Goal: Information Seeking & Learning: Learn about a topic

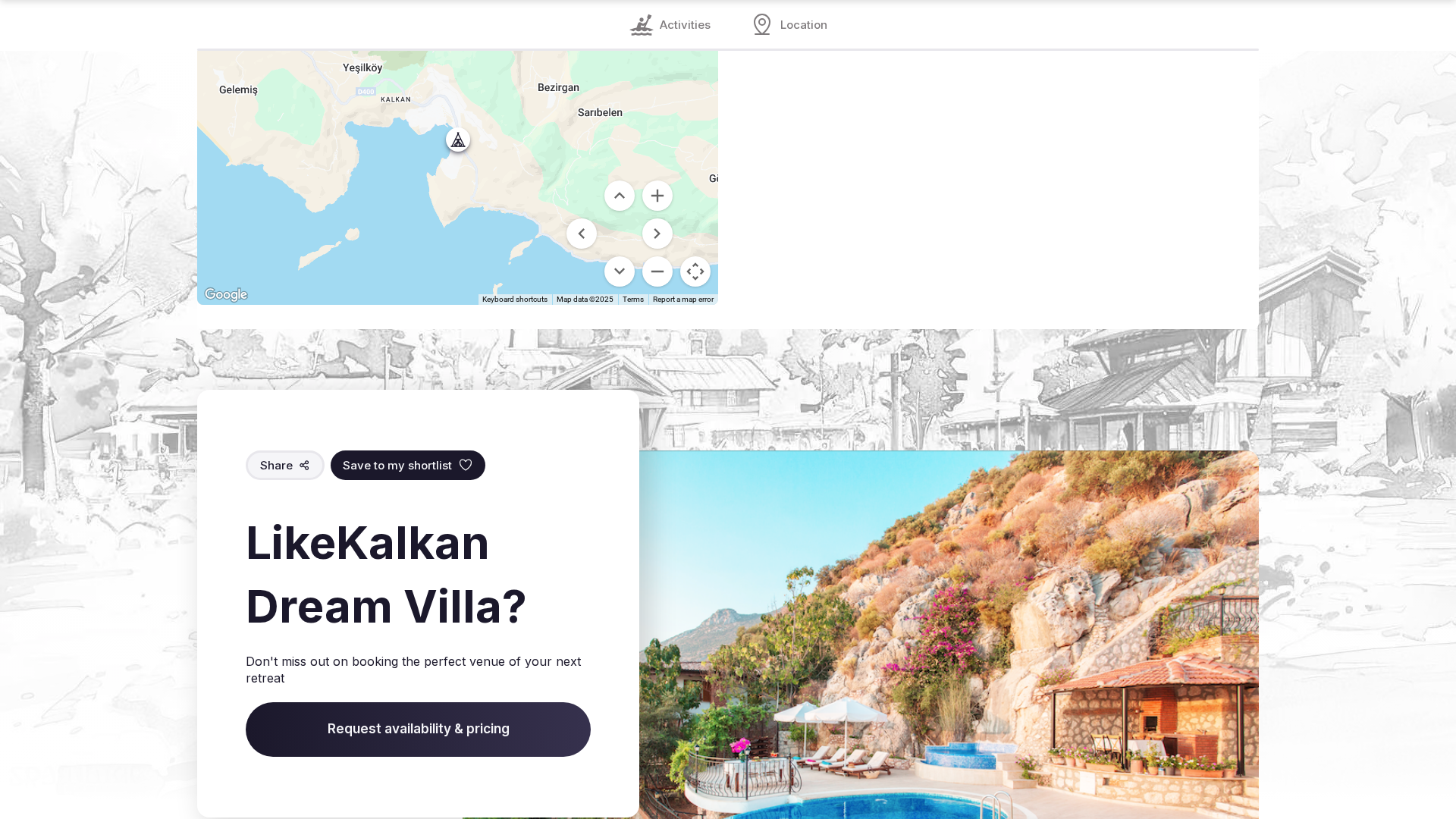
scroll to position [2262, 0]
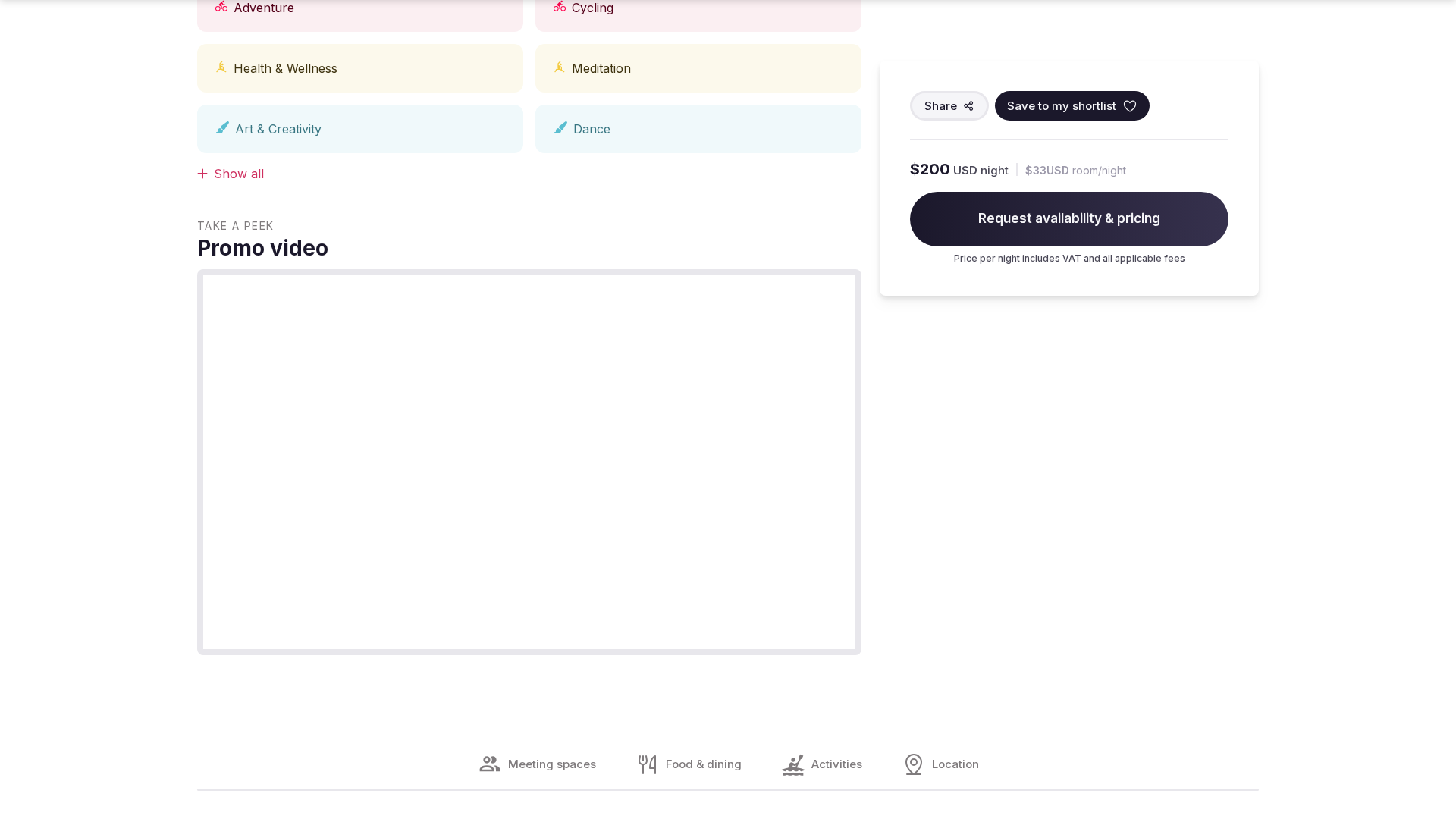
scroll to position [2265, 0]
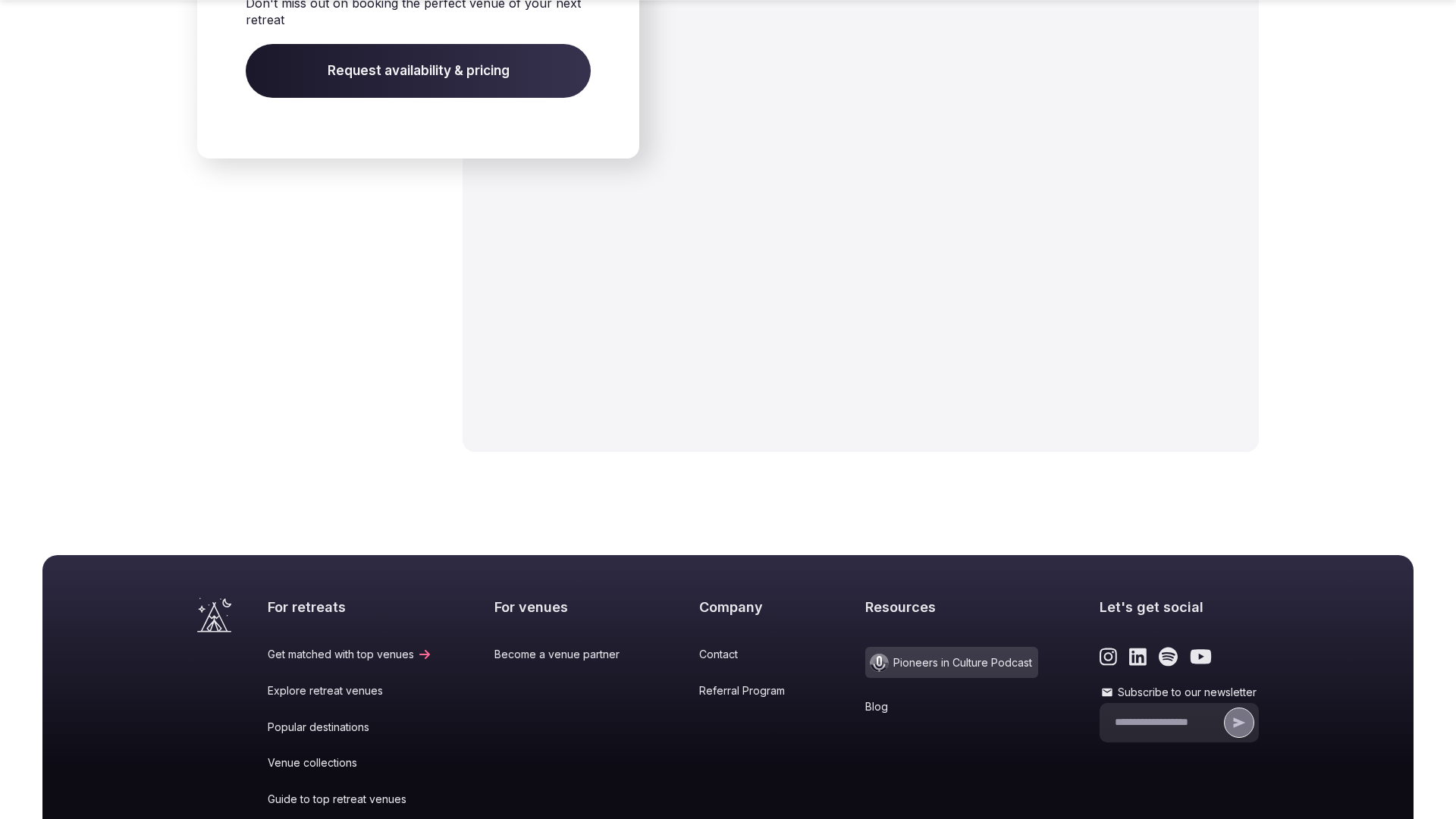
scroll to position [2466, 0]
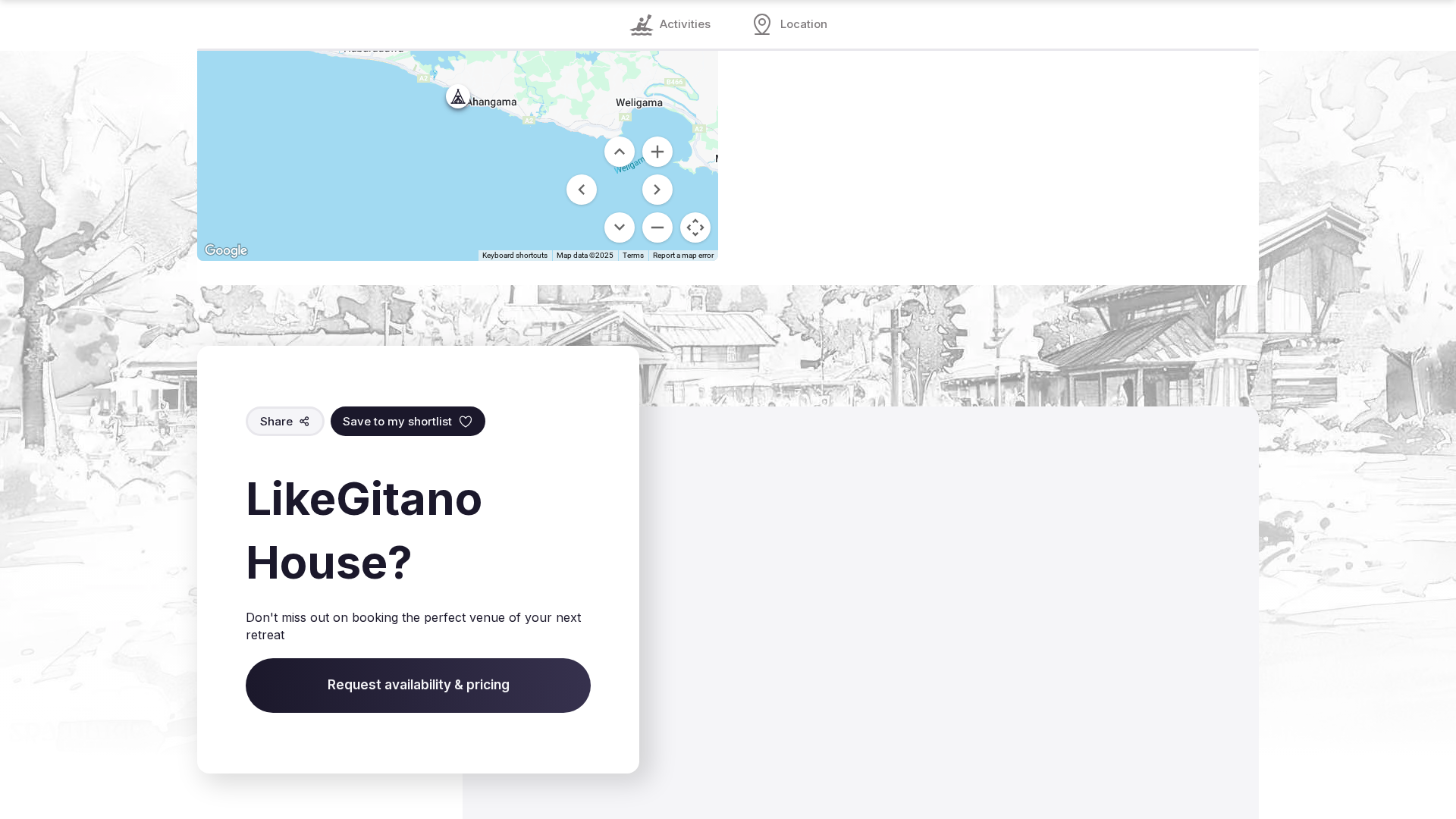
scroll to position [2216, 0]
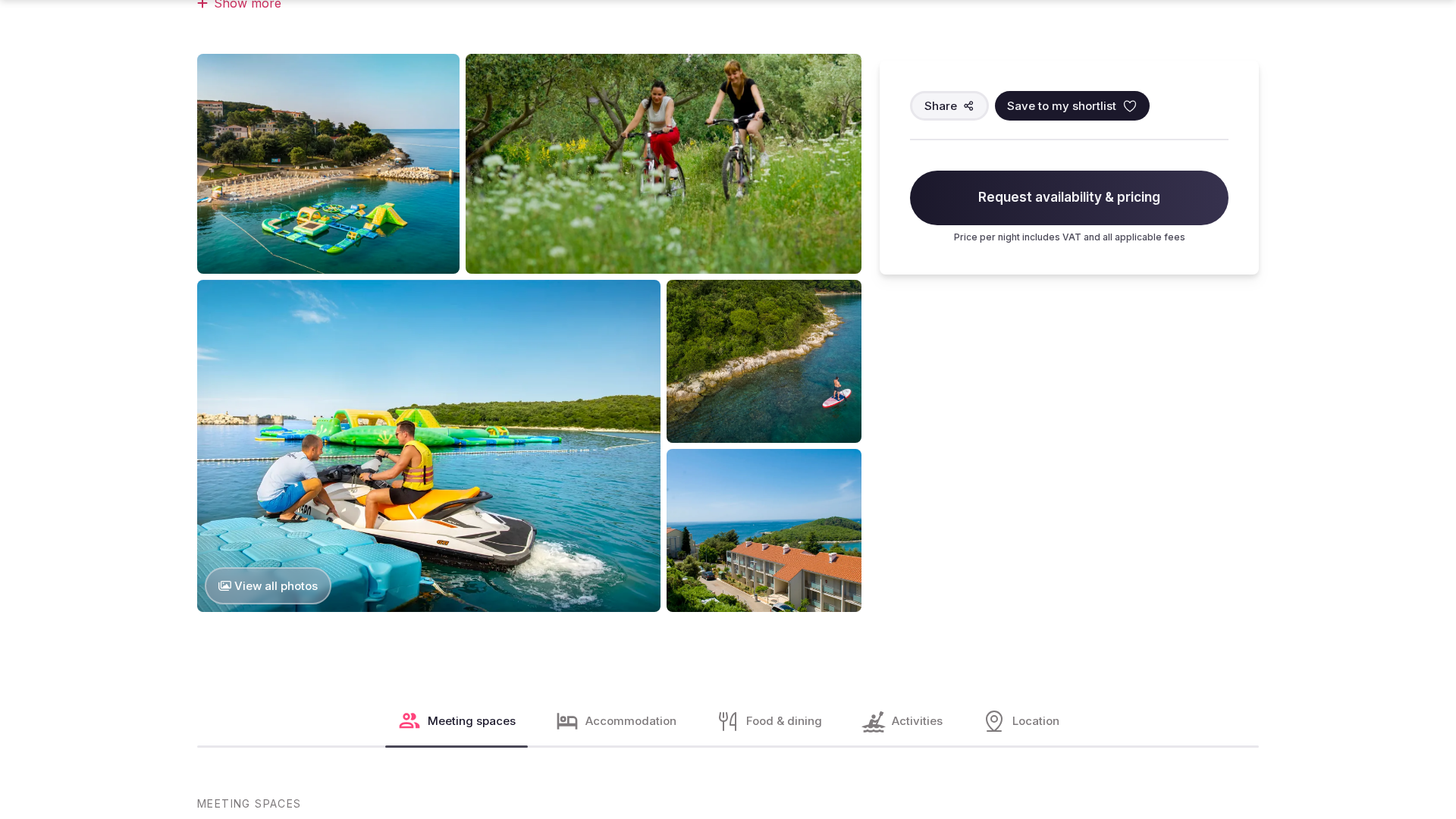
scroll to position [1483, 0]
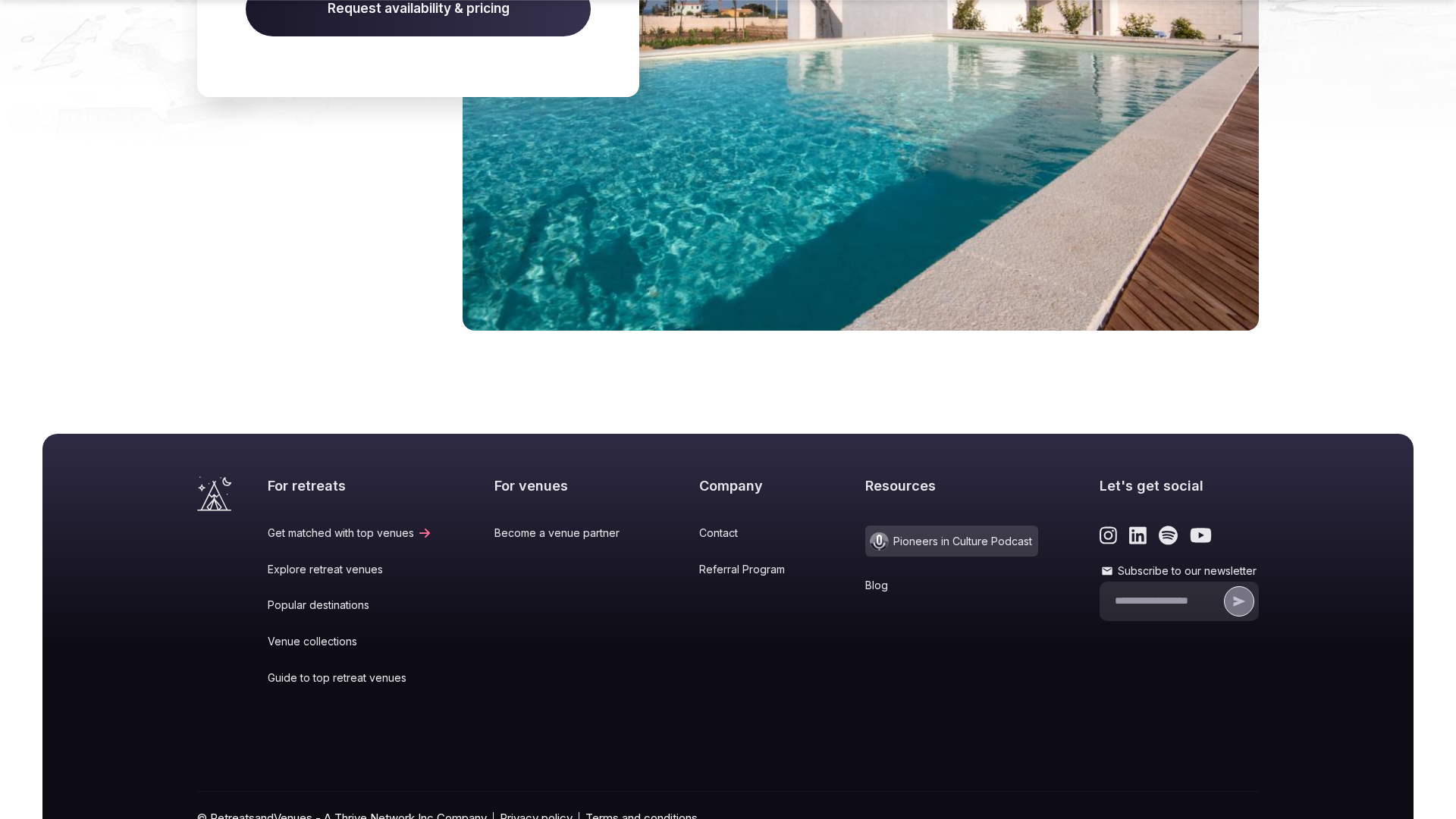
scroll to position [2344, 0]
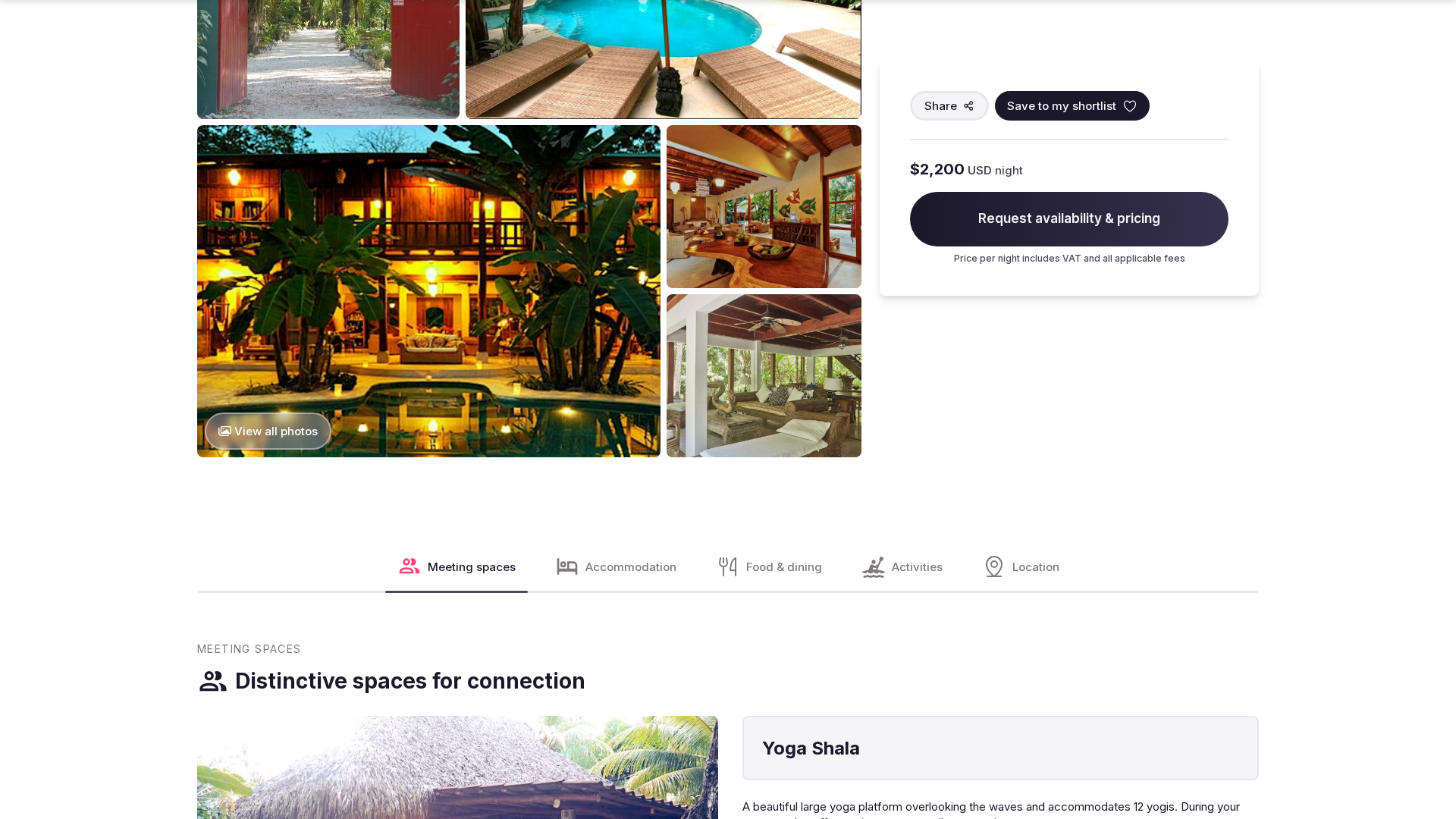
scroll to position [2315, 0]
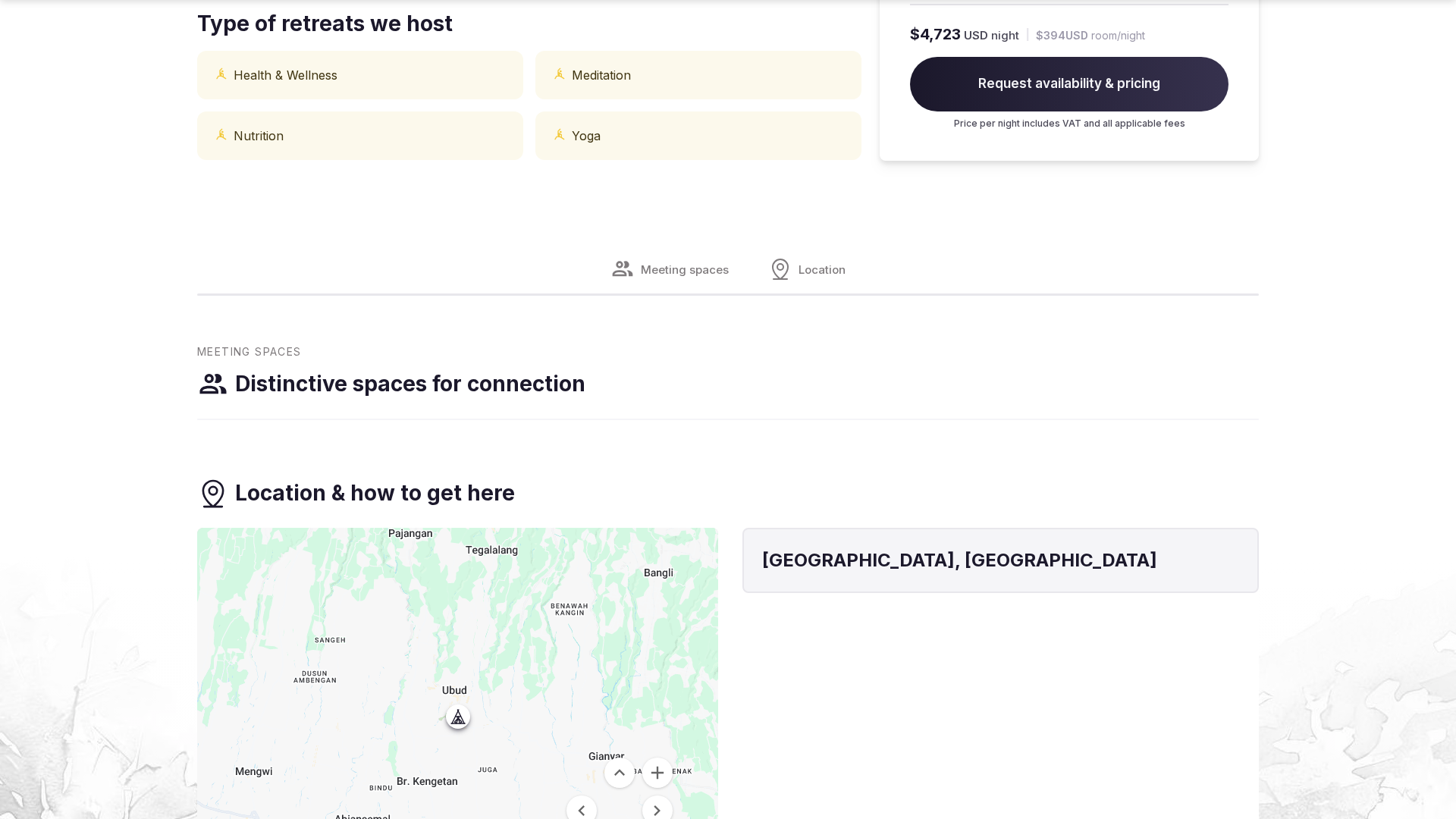
scroll to position [1483, 0]
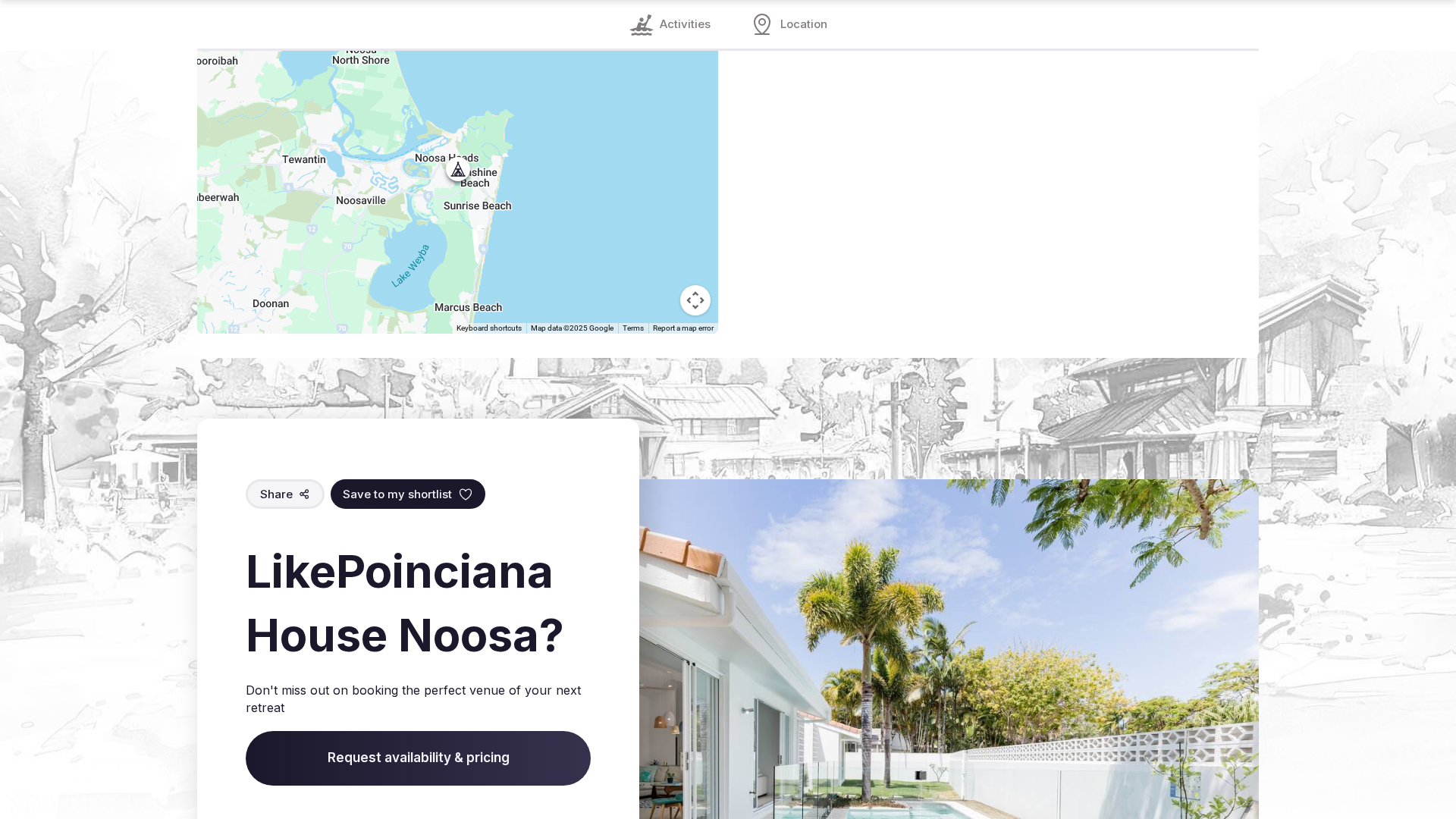
scroll to position [2265, 0]
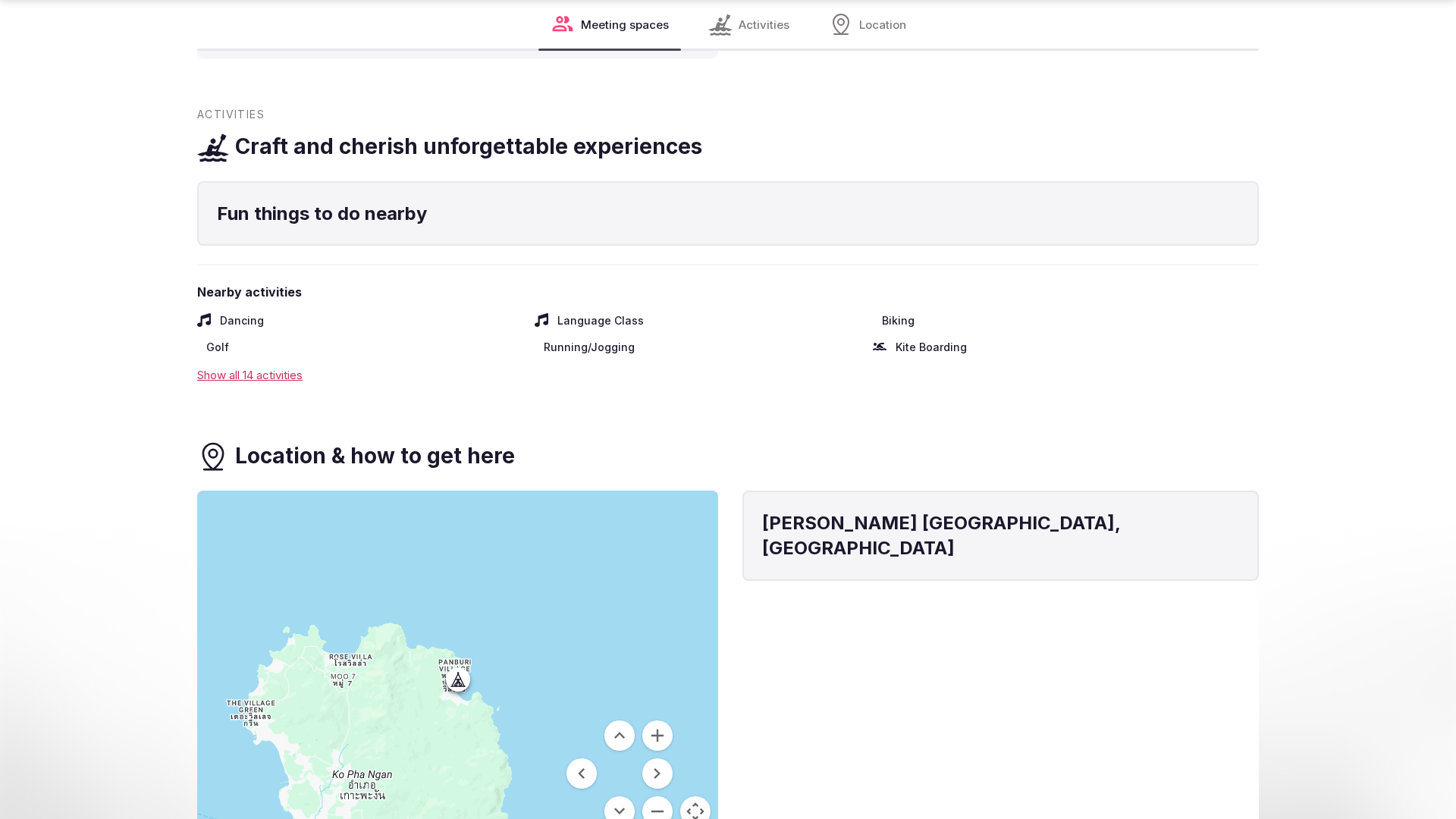
scroll to position [2265, 0]
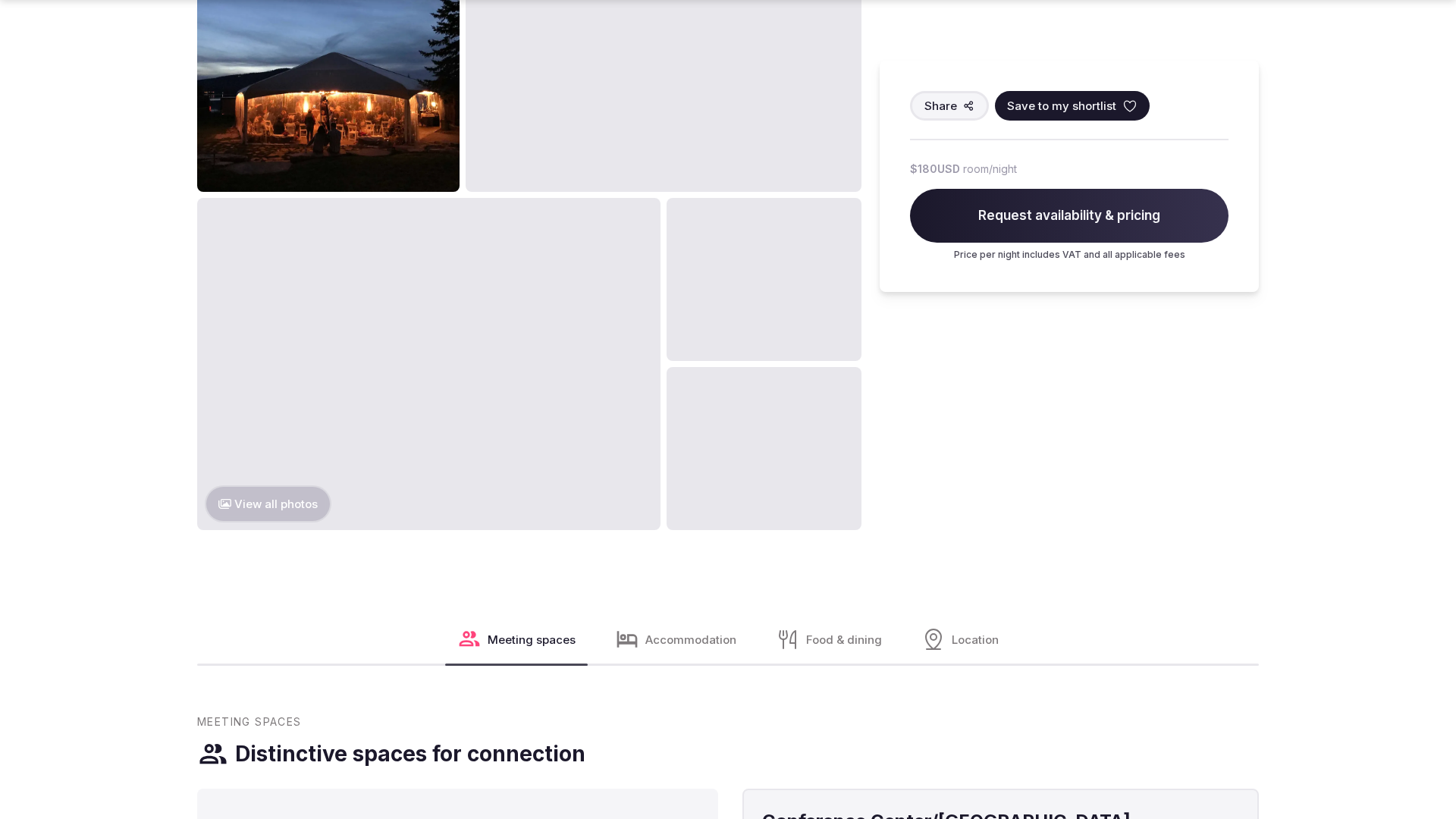
scroll to position [2315, 0]
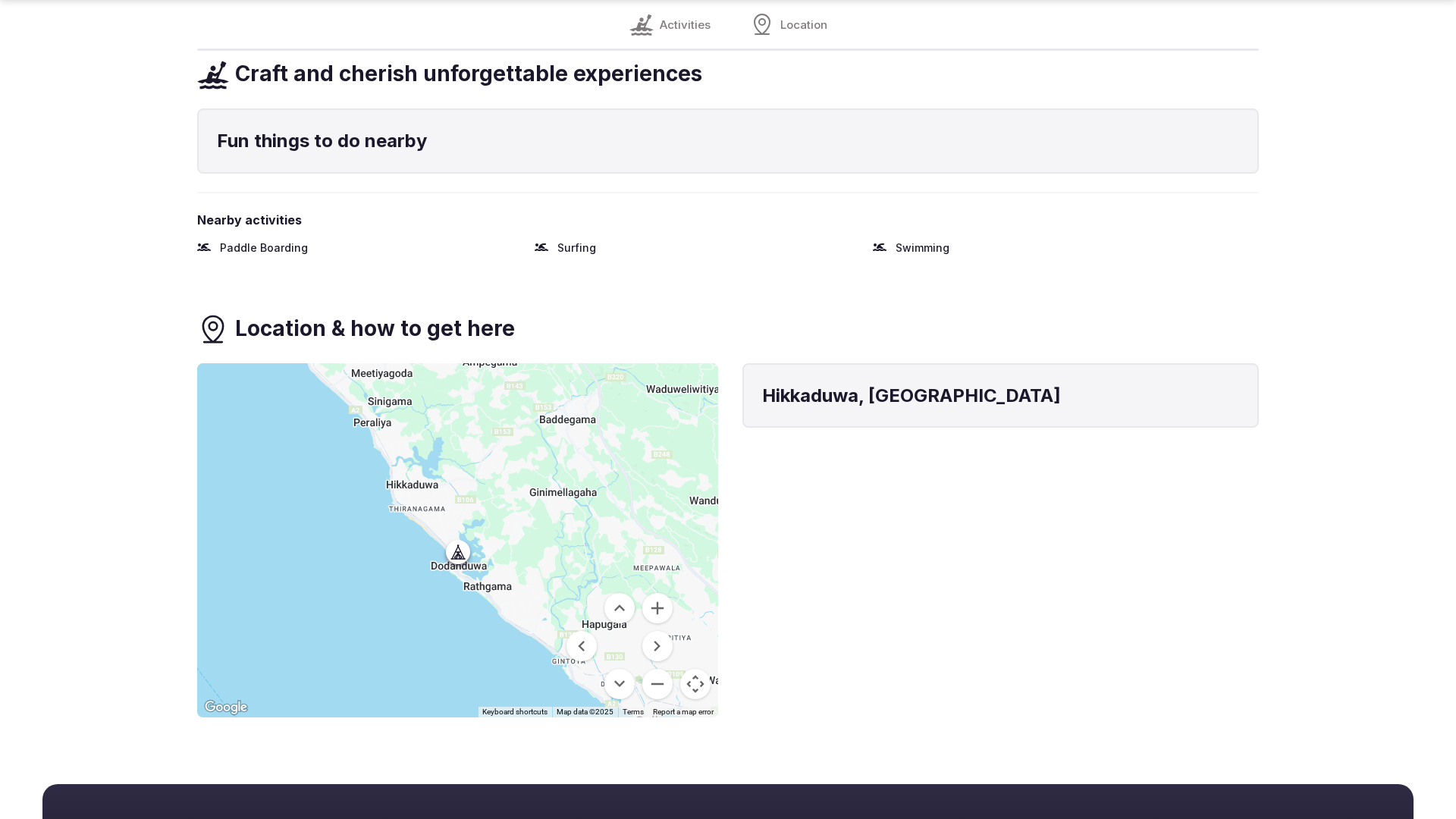
scroll to position [1154, 0]
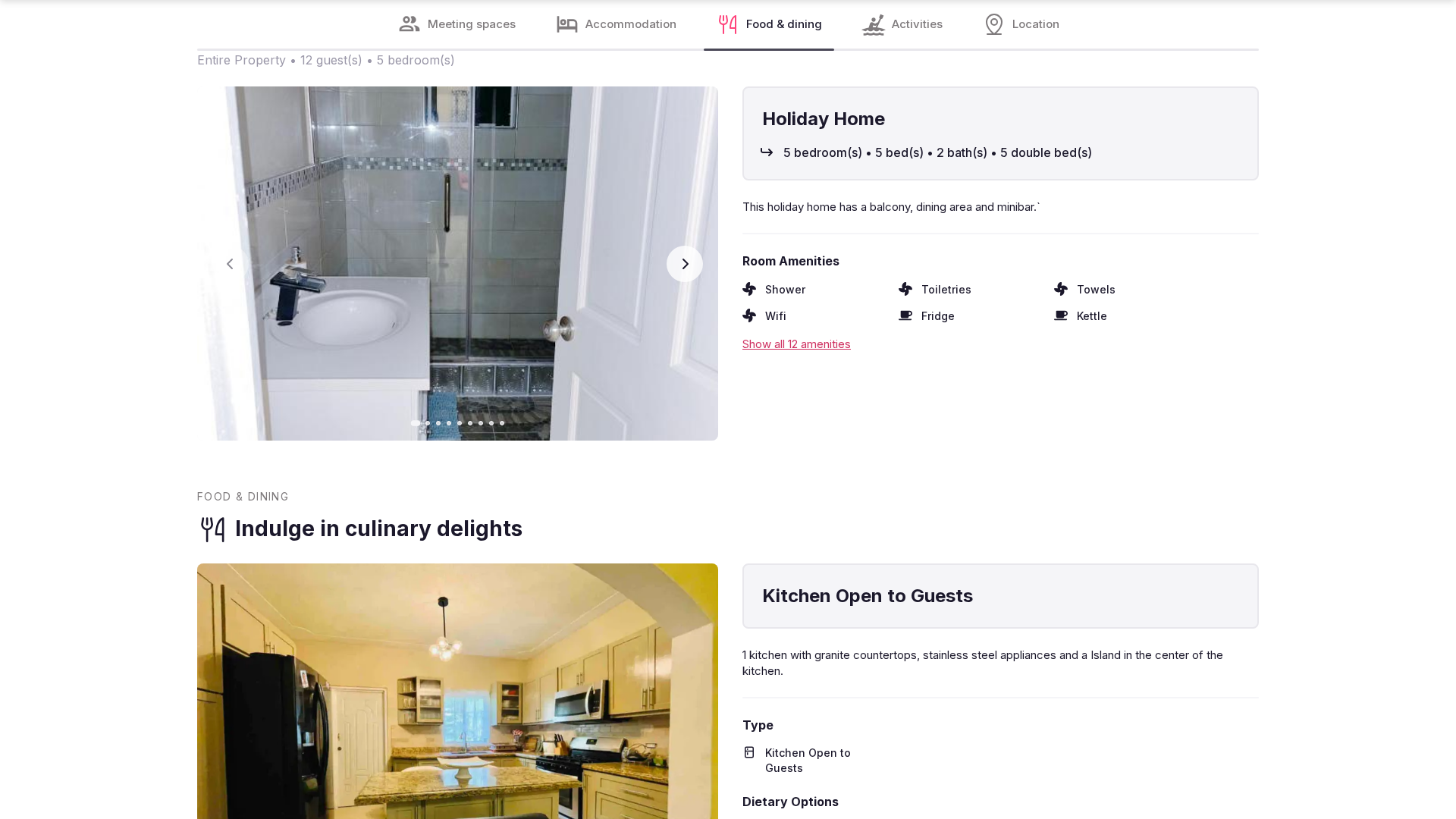
scroll to position [3051, 0]
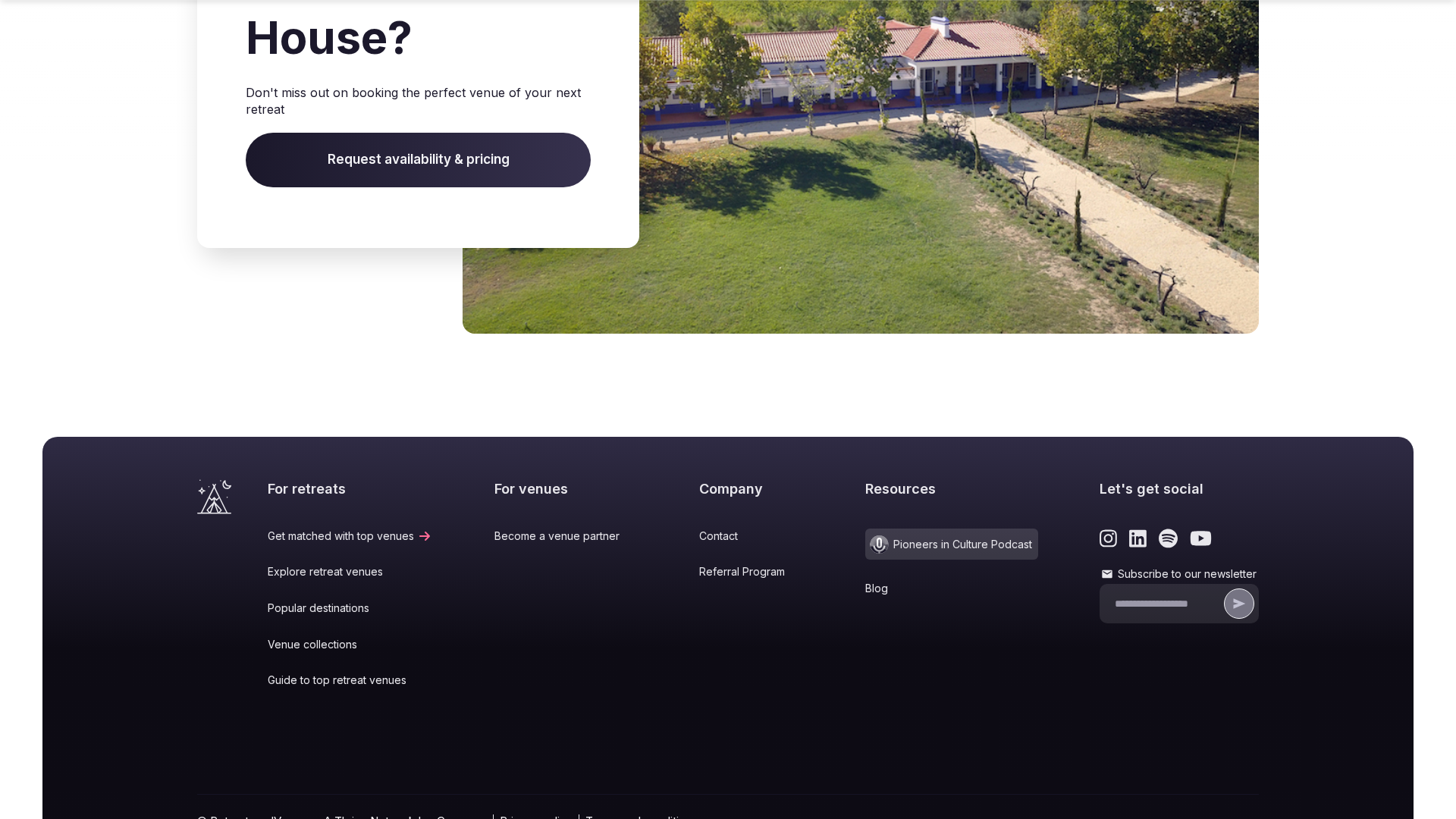
scroll to position [2346, 0]
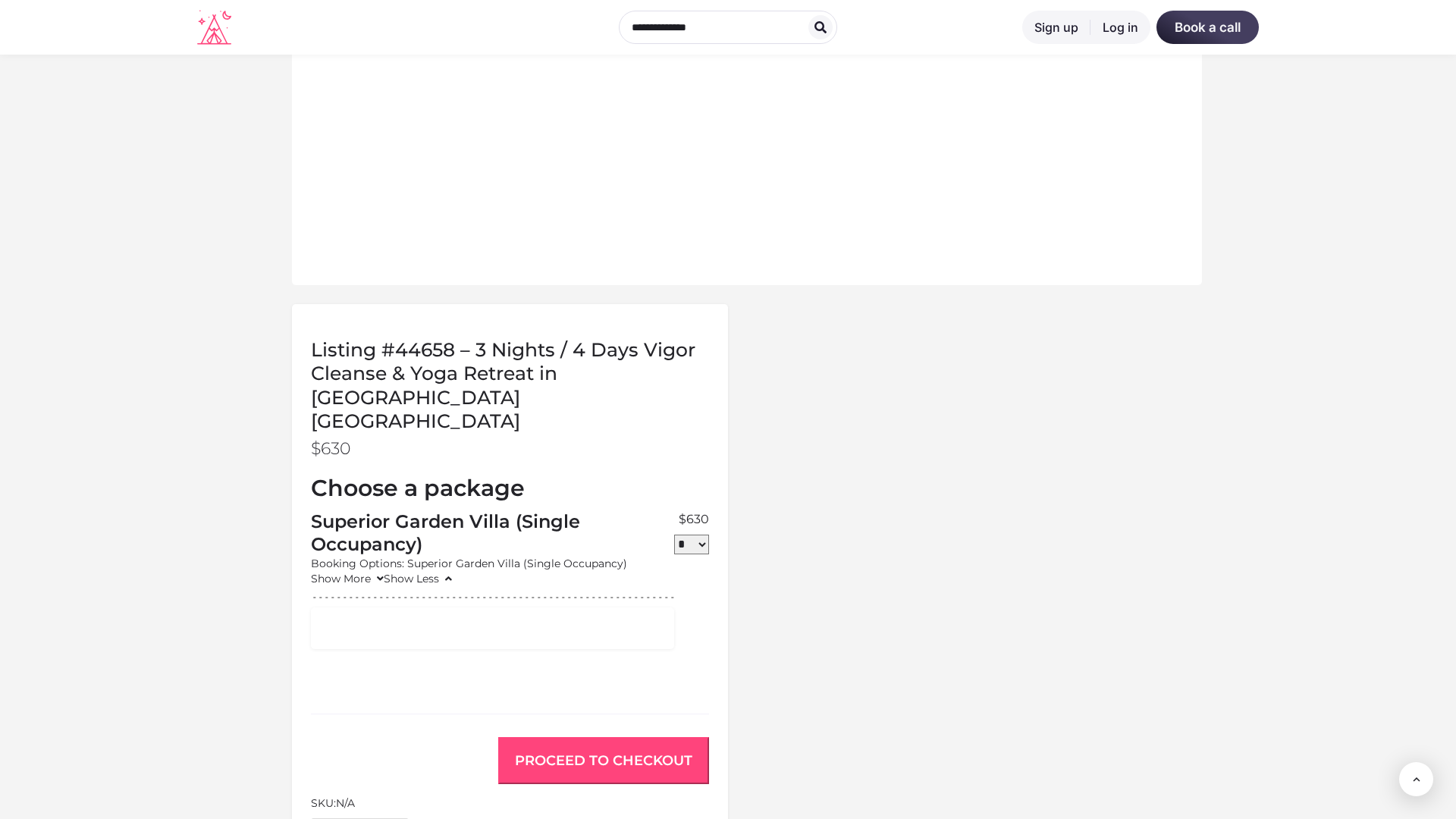
scroll to position [1283, 0]
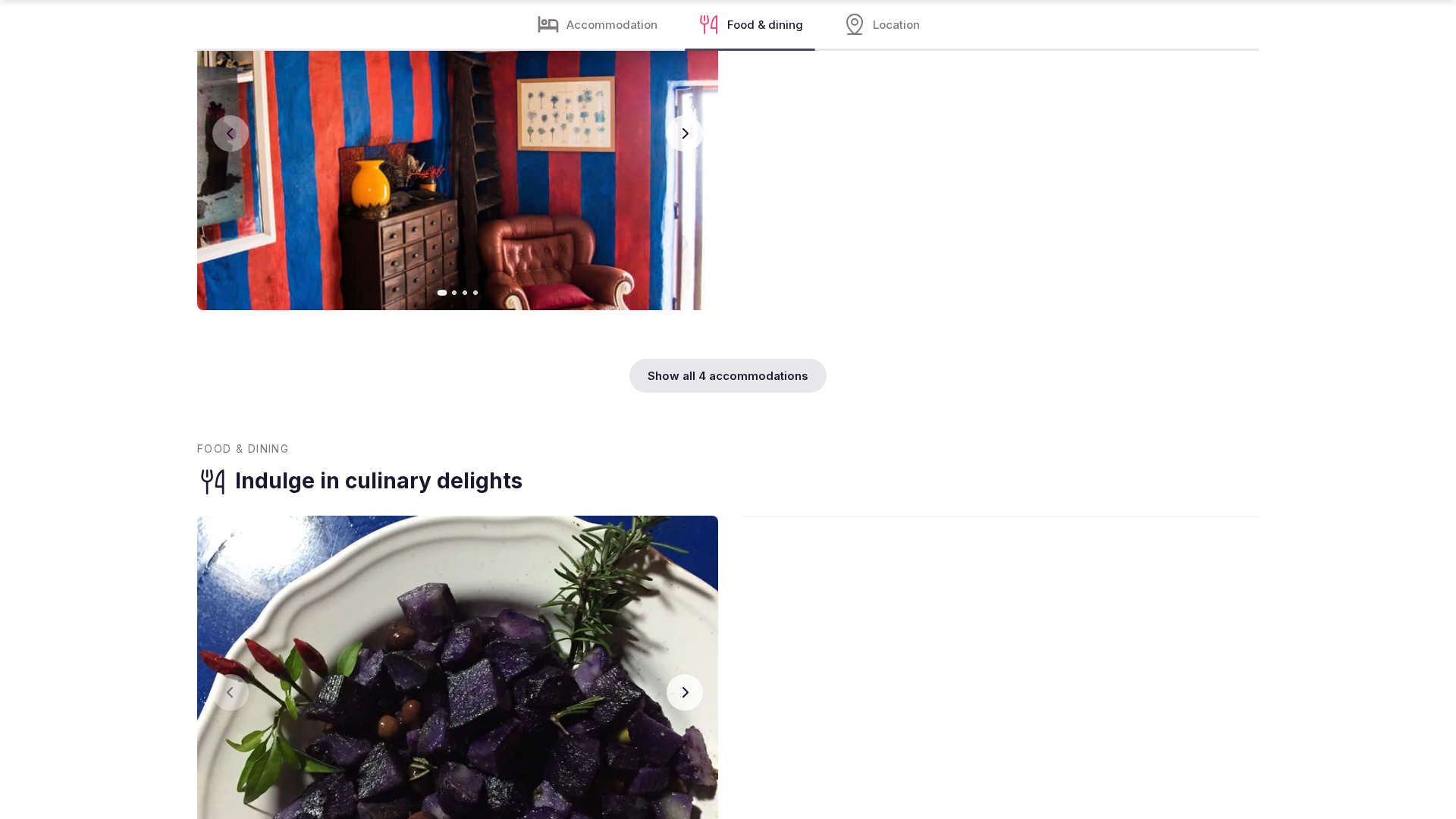
scroll to position [3045, 0]
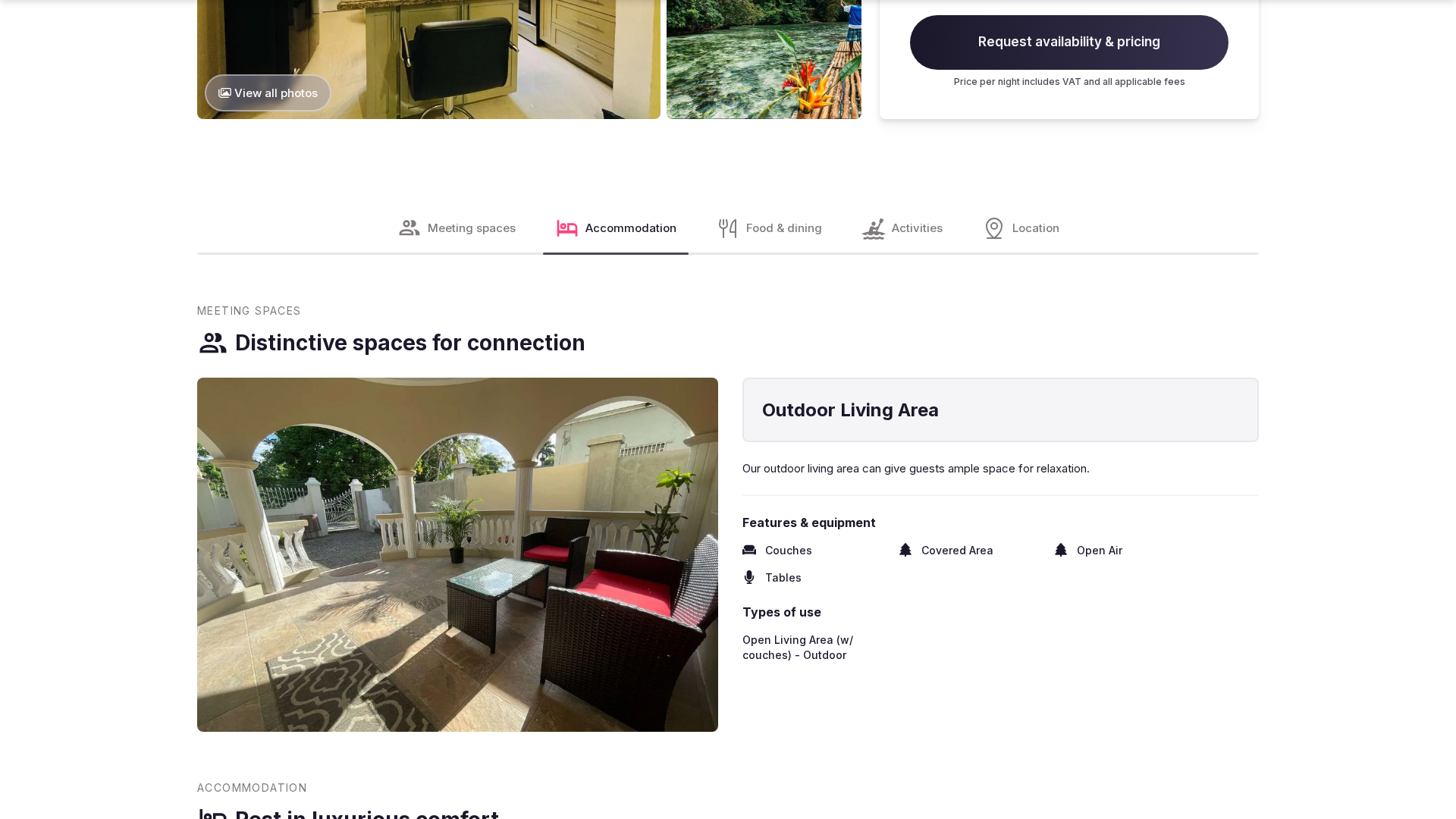
scroll to position [2315, 0]
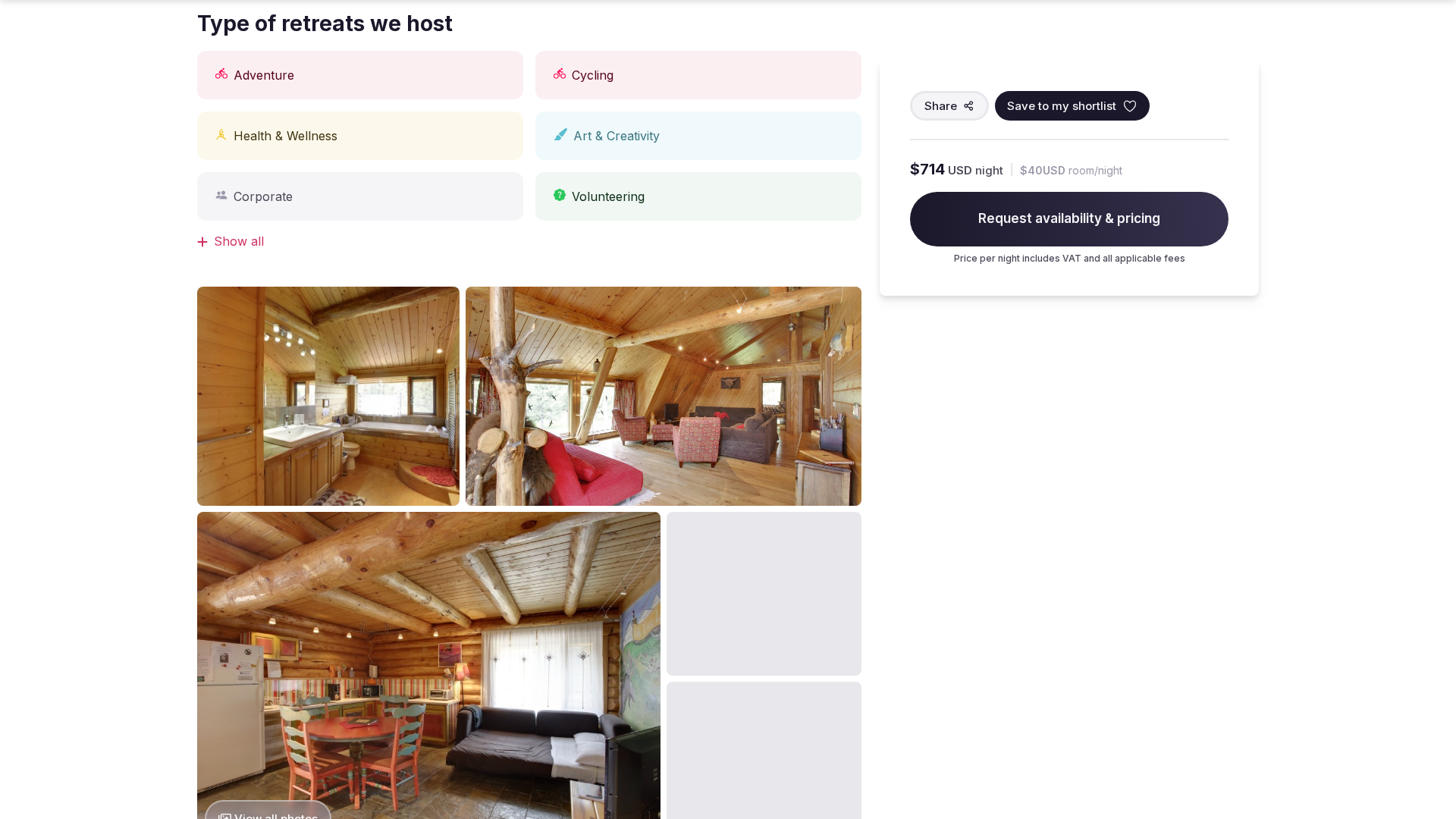
scroll to position [2315, 0]
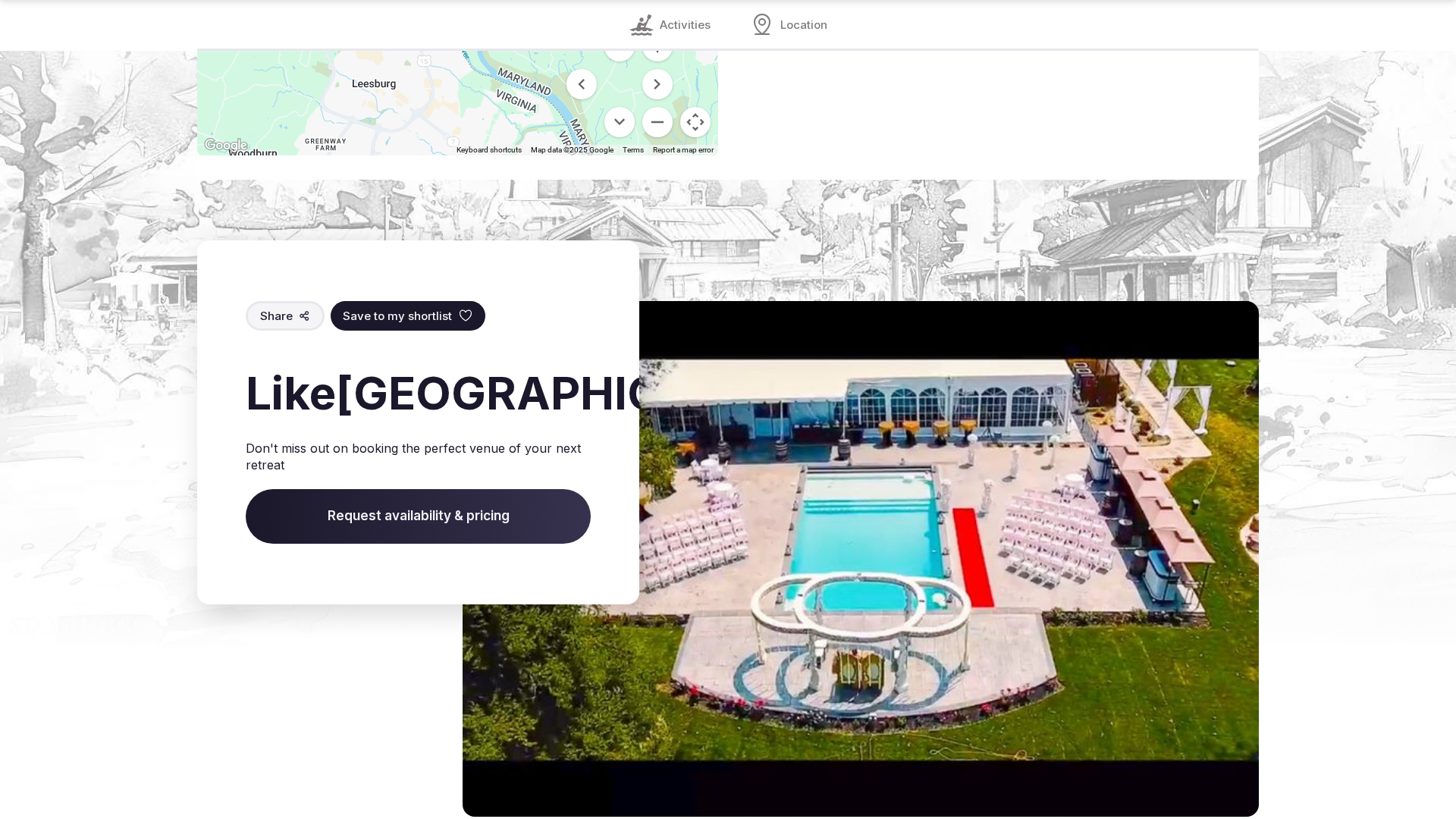
scroll to position [2094, 0]
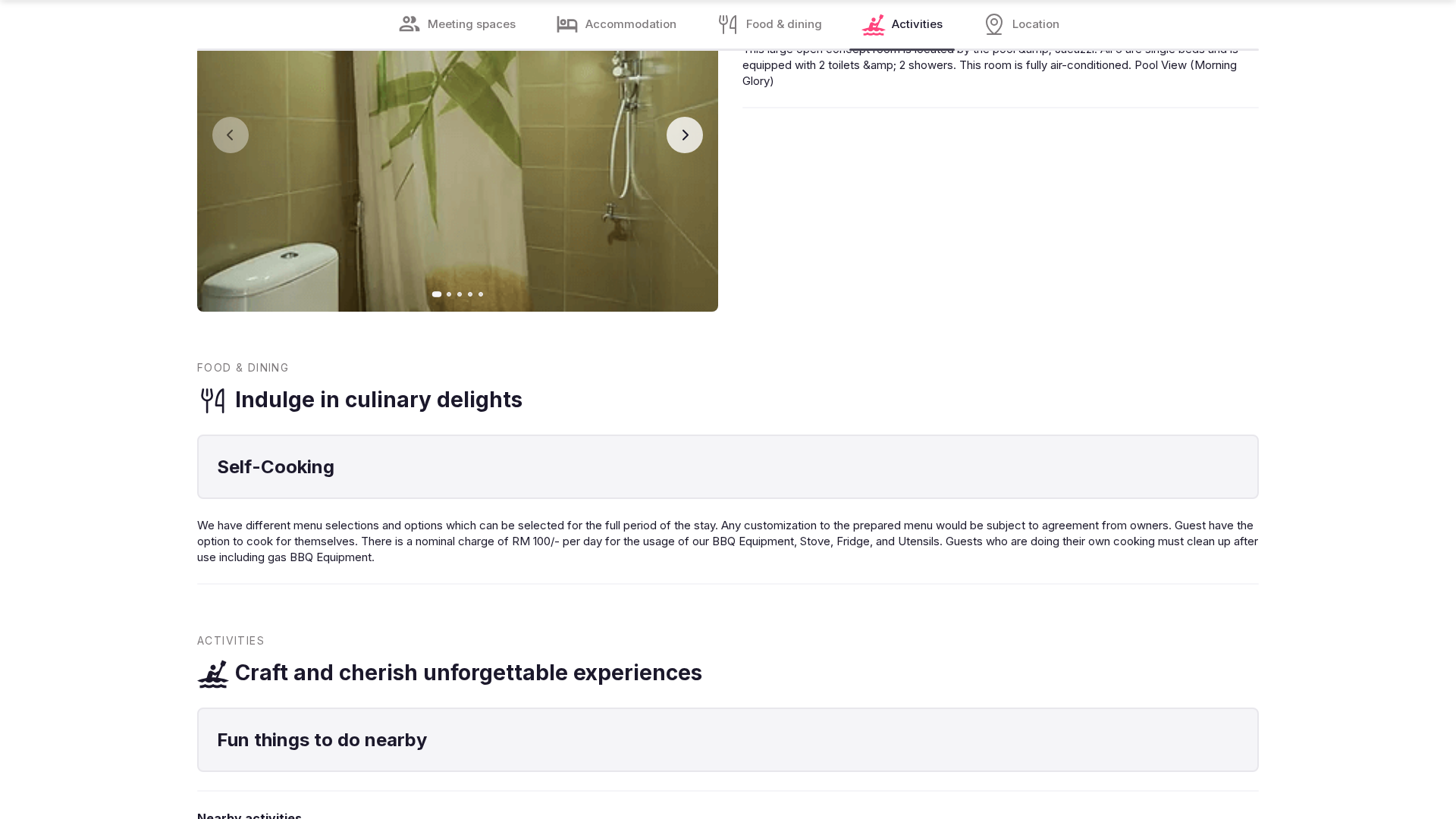
scroll to position [2265, 0]
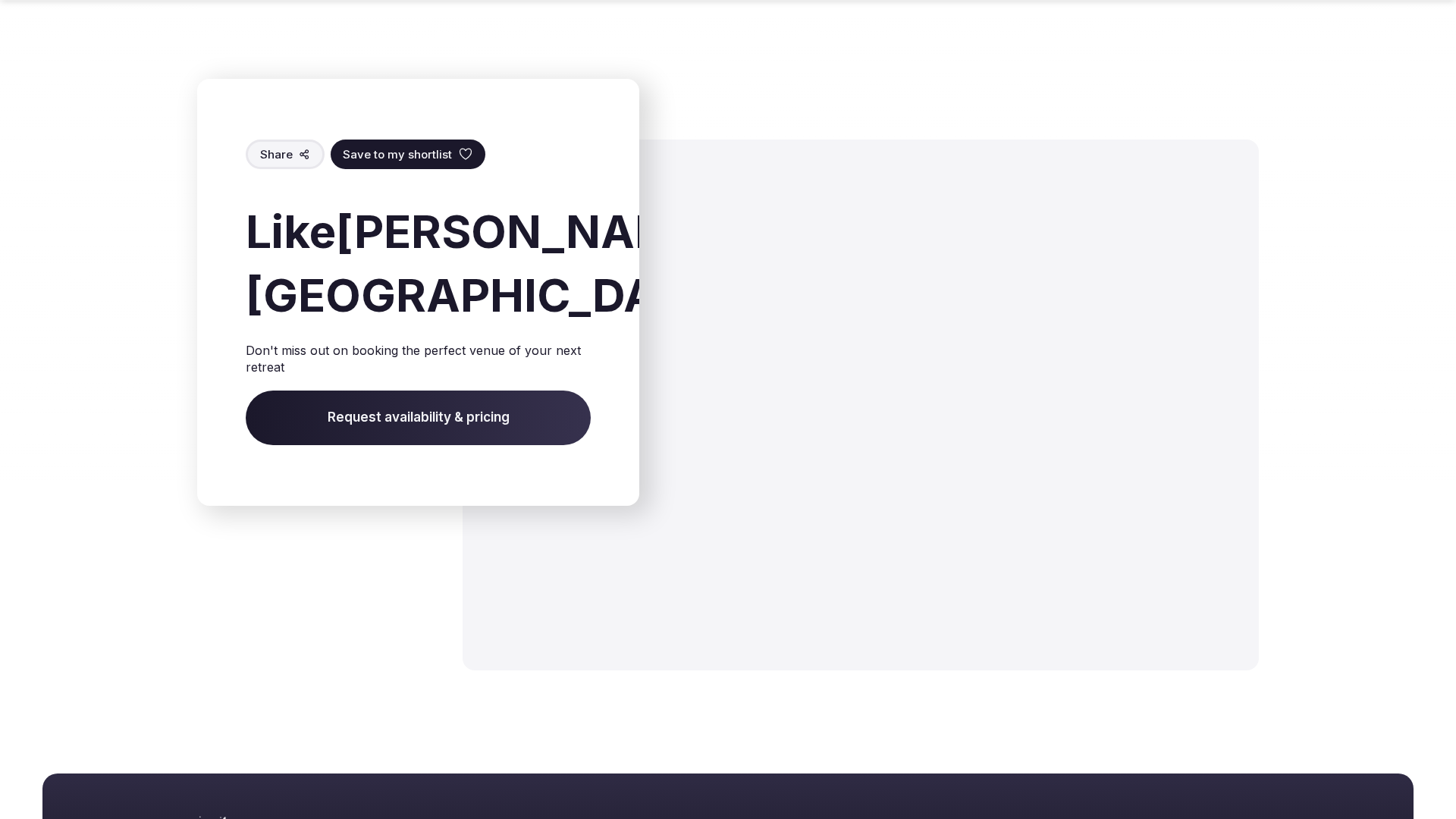
scroll to position [1886, 0]
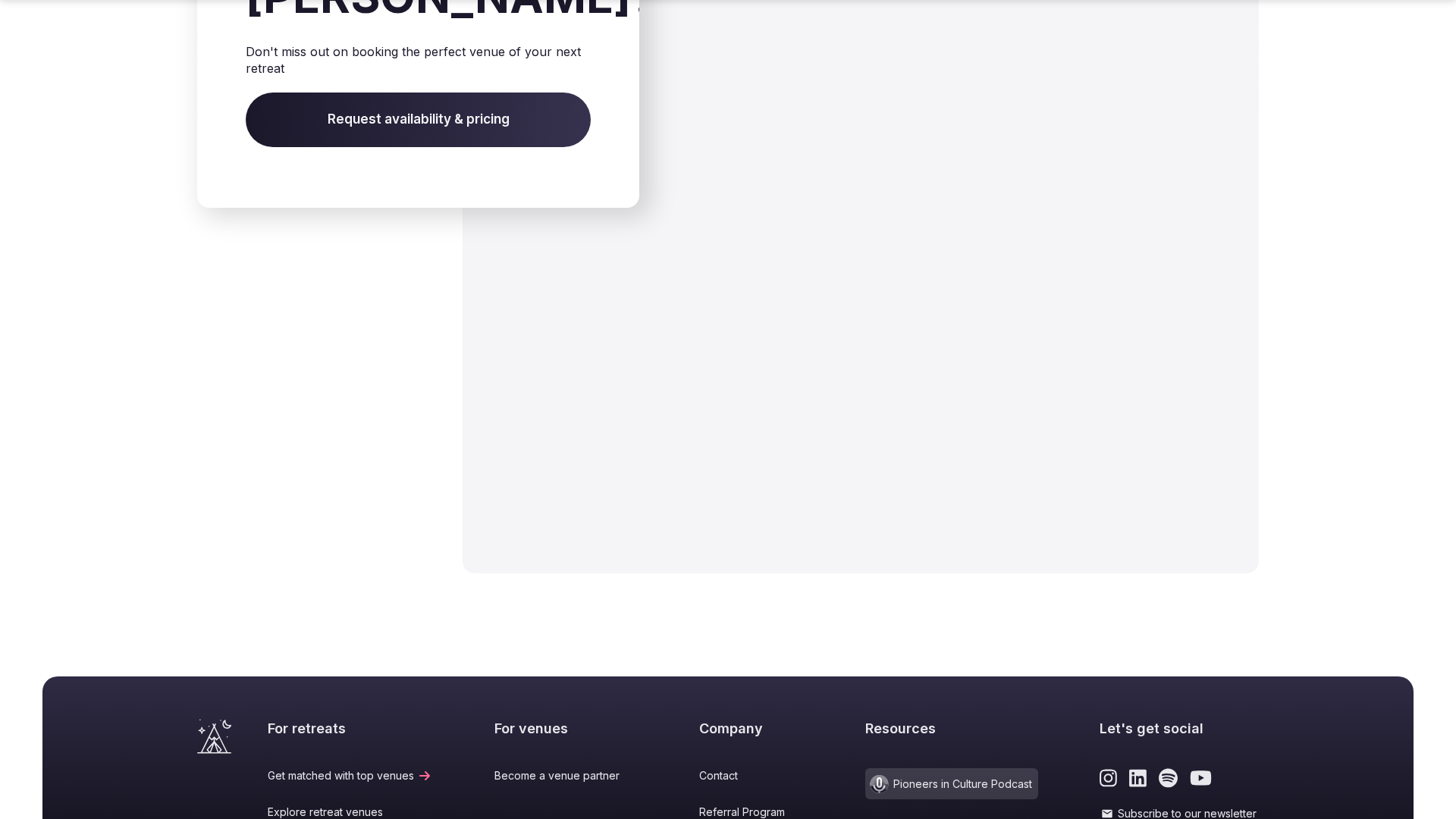
scroll to position [2587, 0]
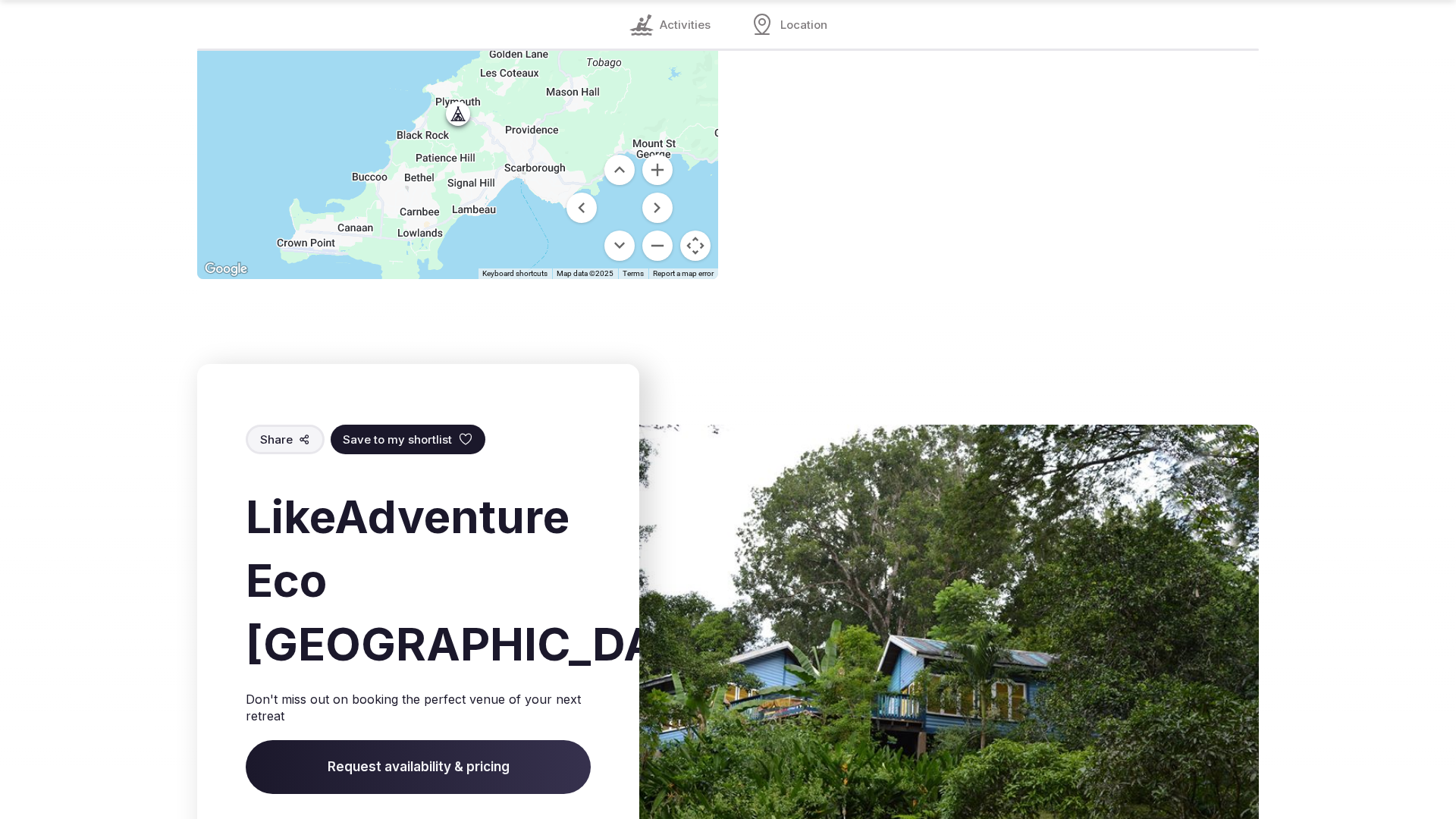
scroll to position [2172, 0]
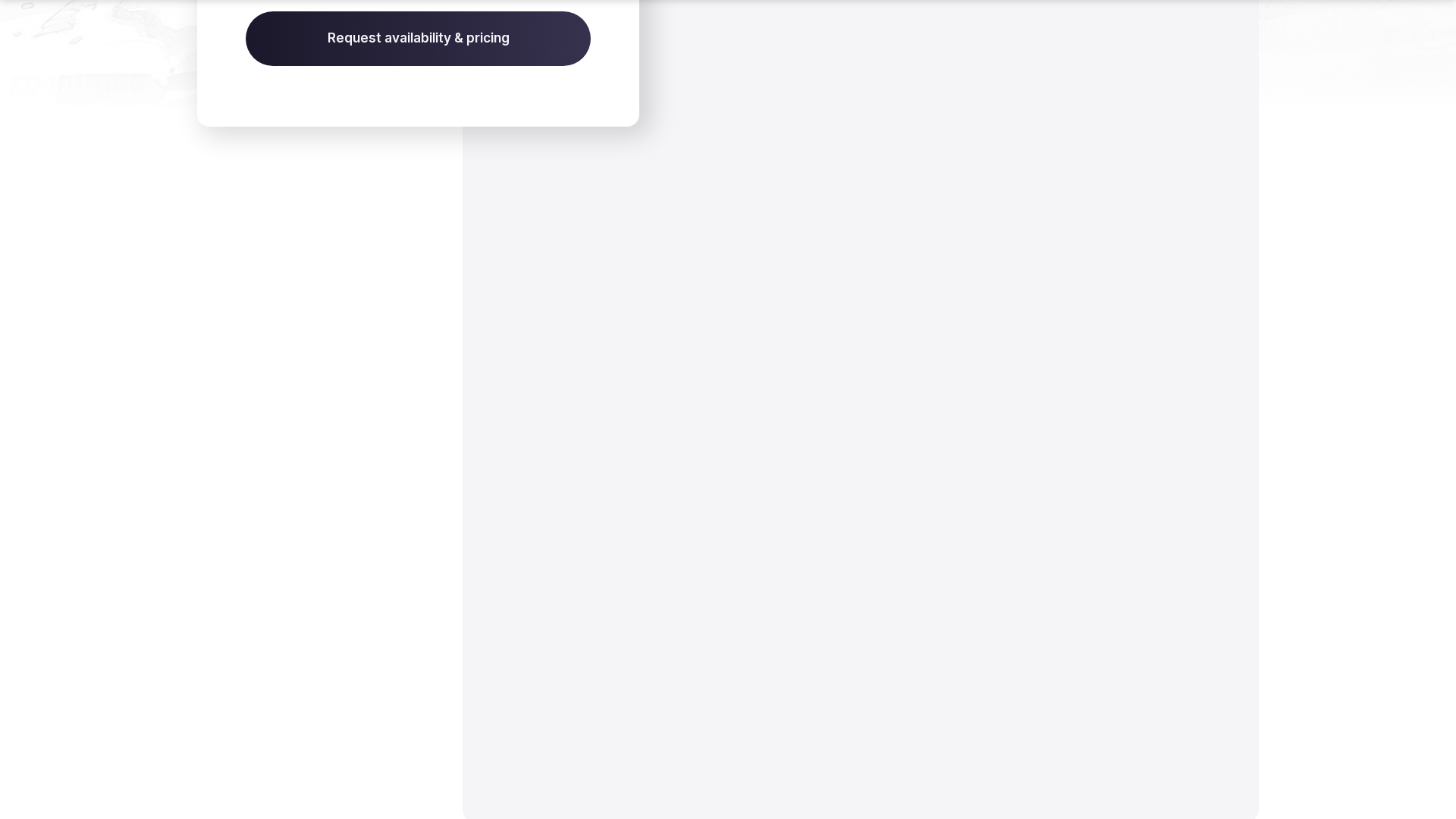
scroll to position [2835, 0]
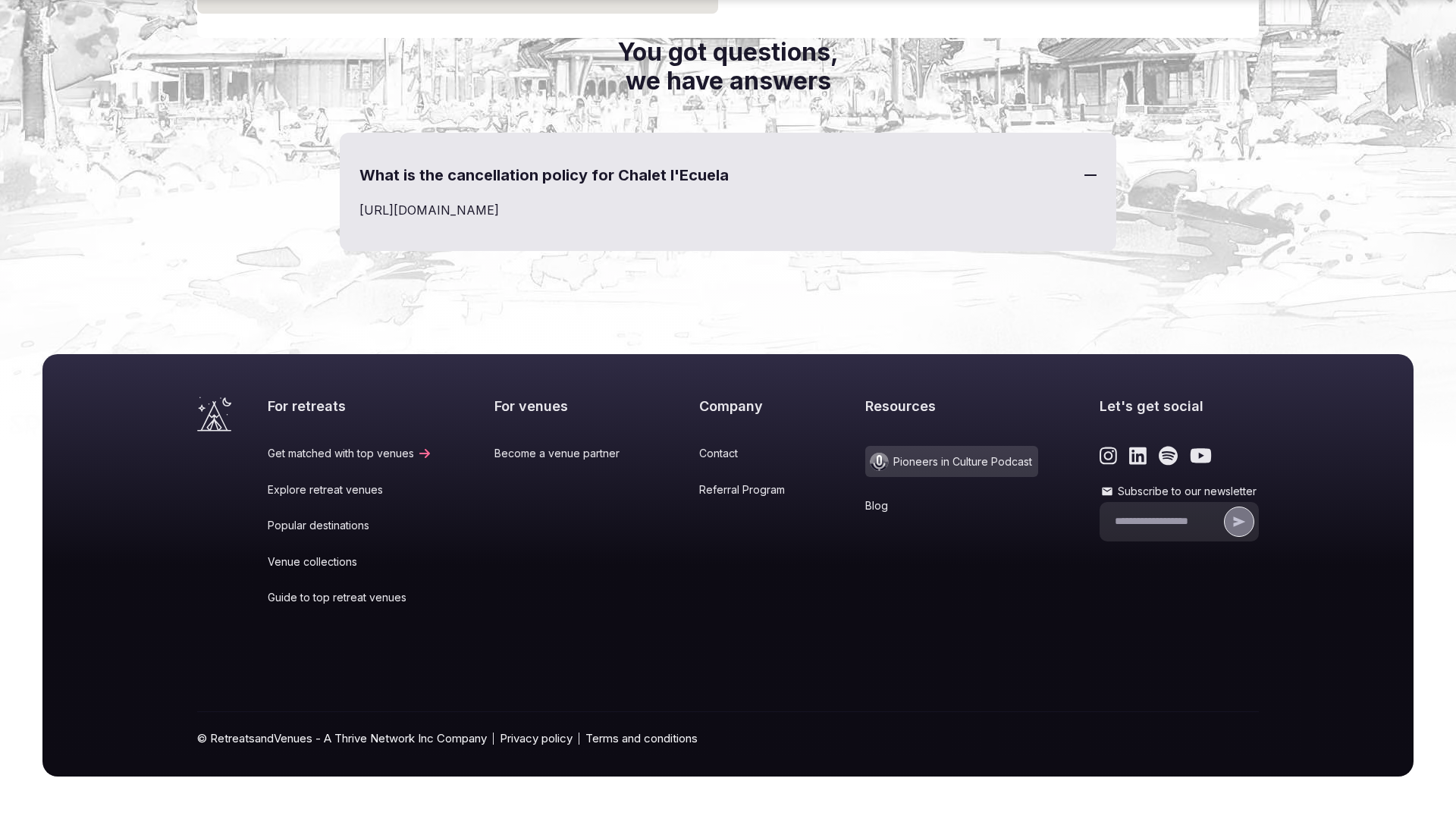
scroll to position [1993, 0]
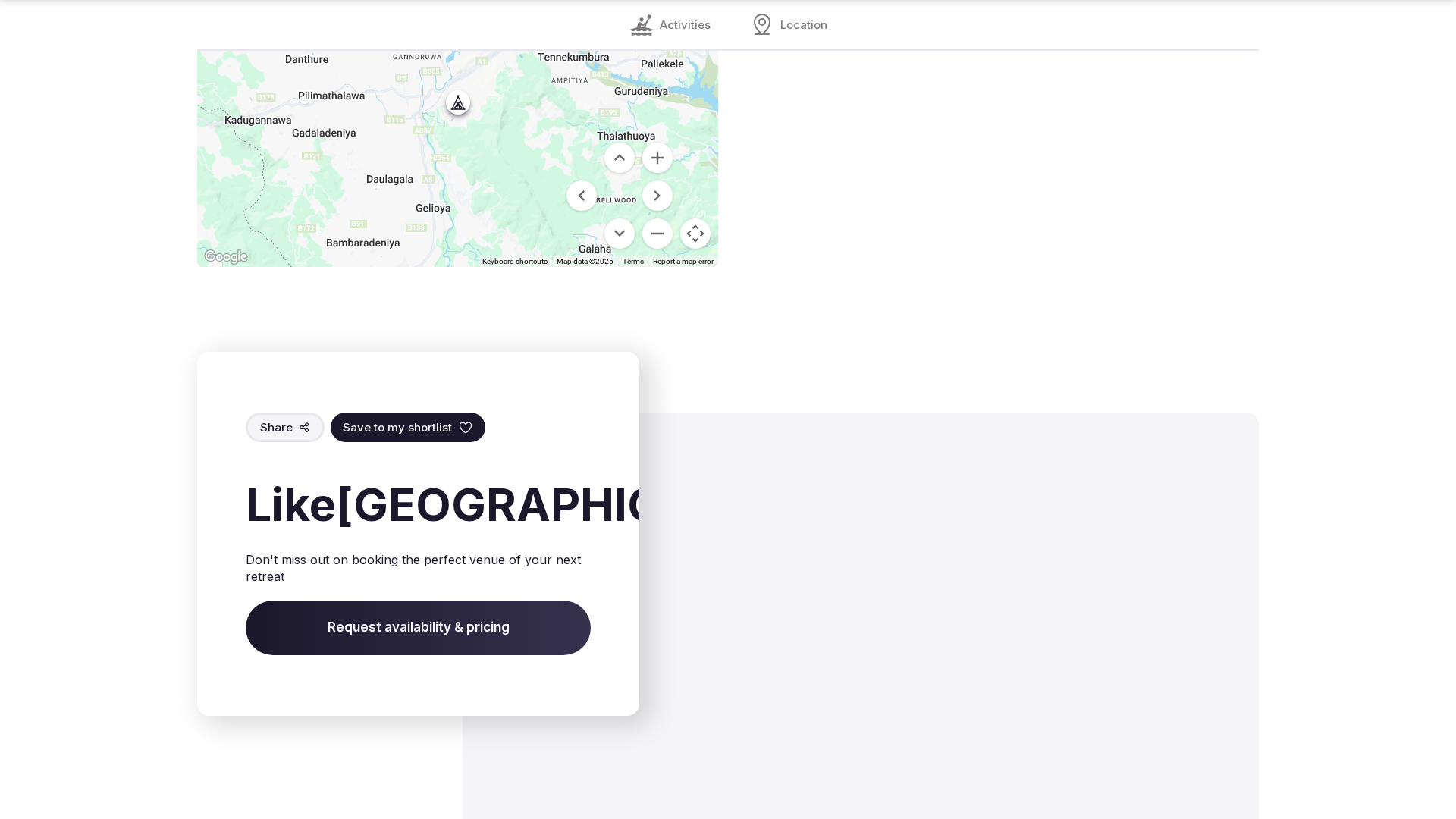
scroll to position [2221, 0]
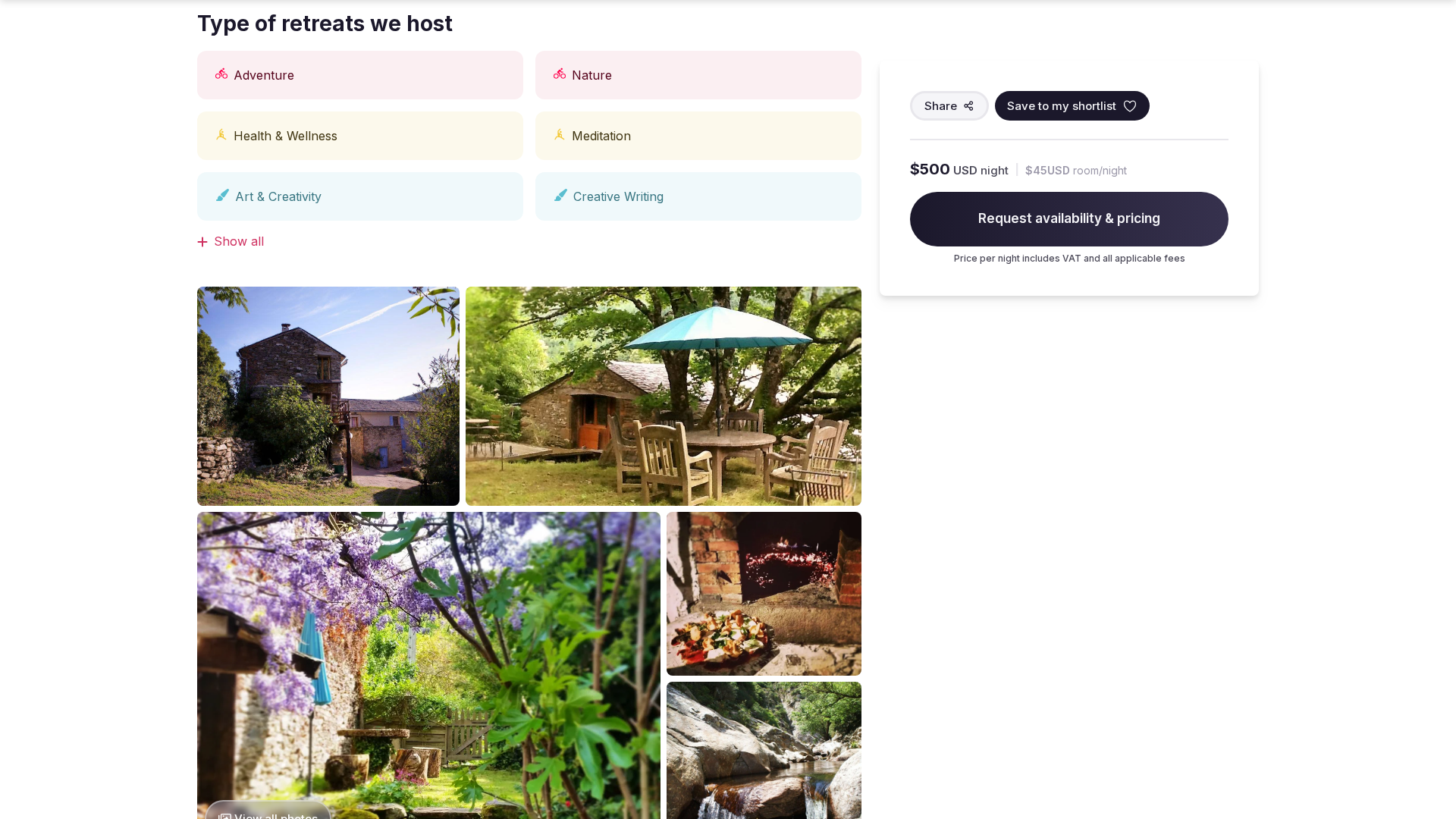
scroll to position [1483, 0]
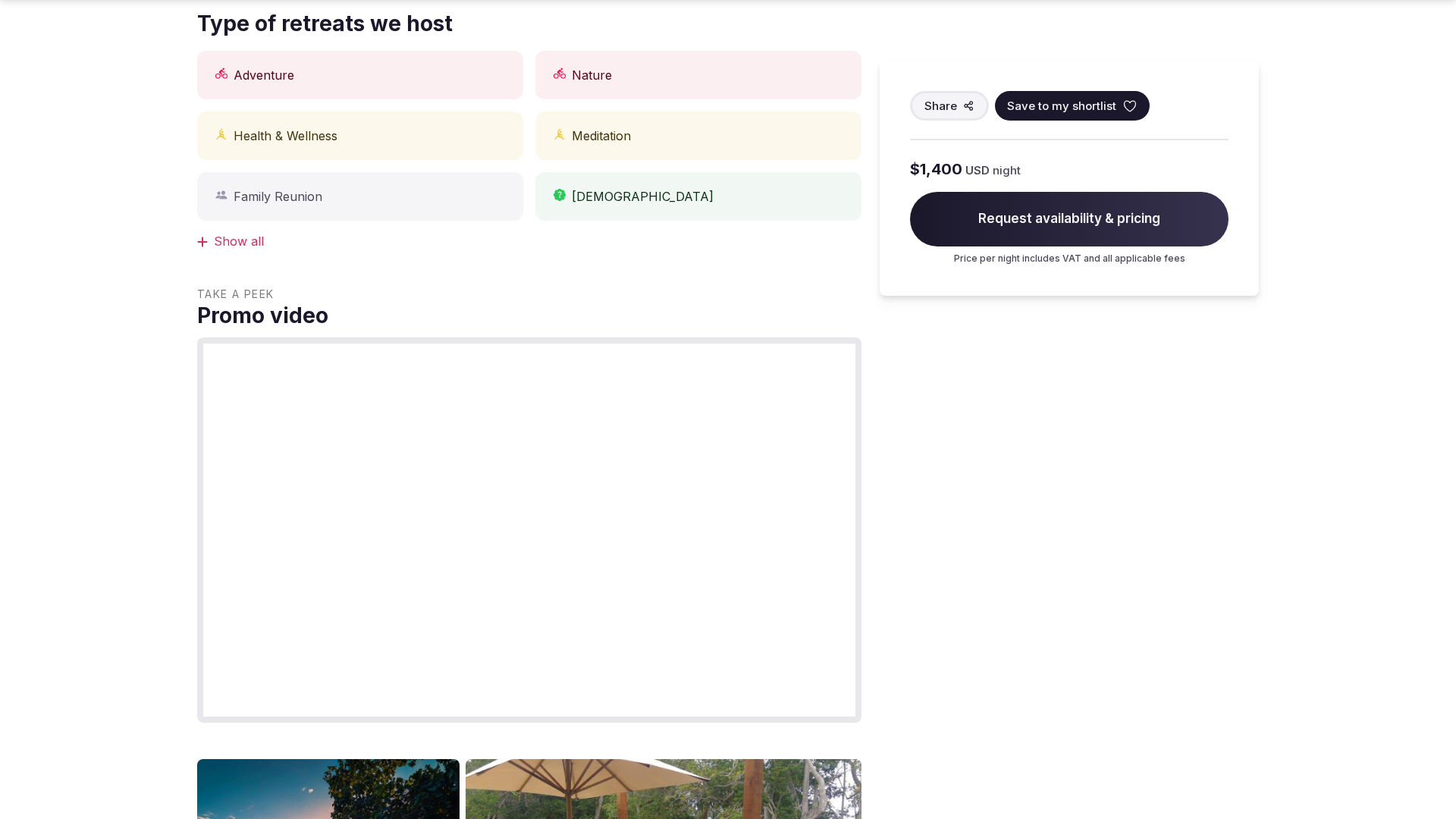
scroll to position [2315, 0]
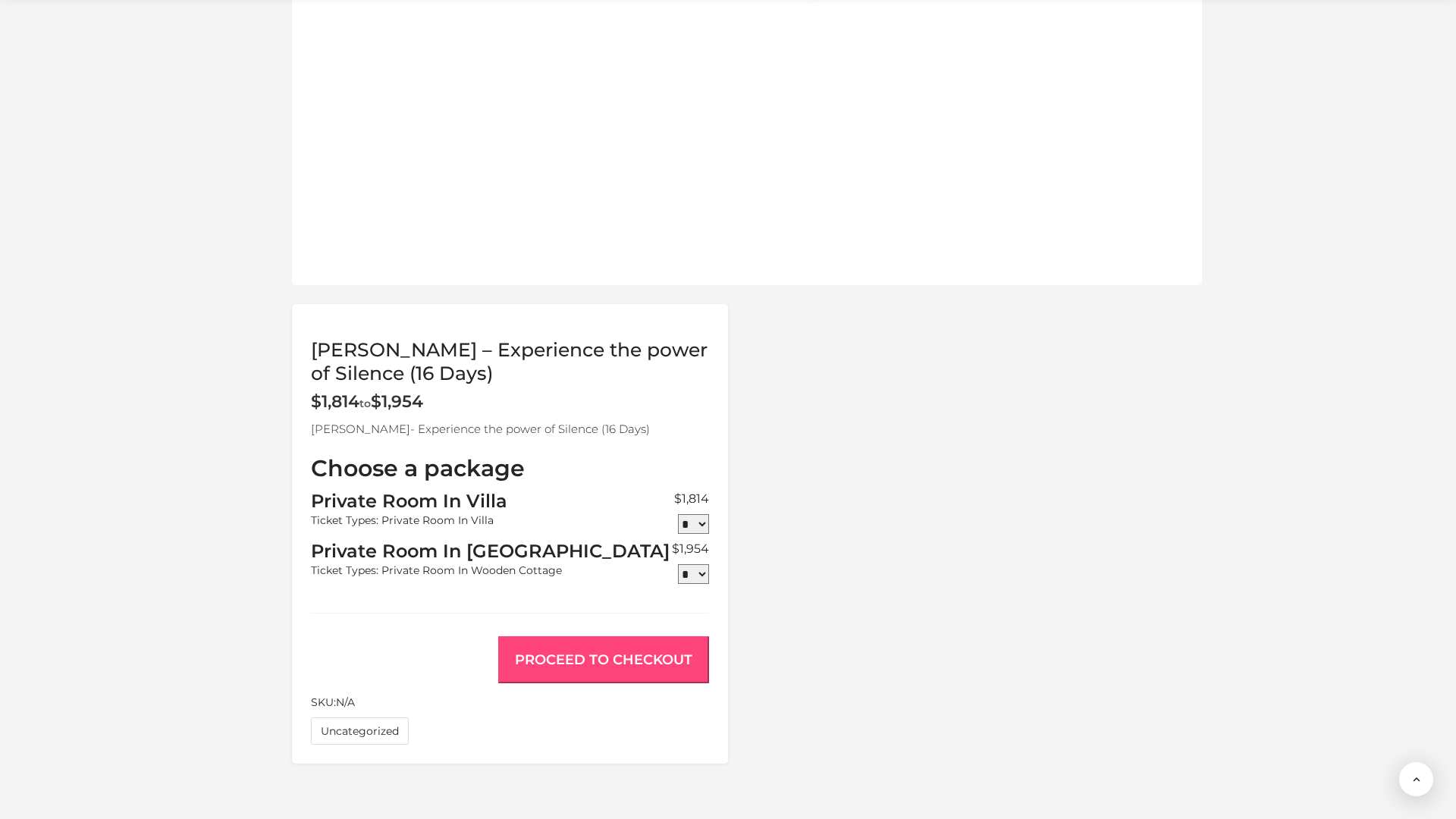
scroll to position [1206, 0]
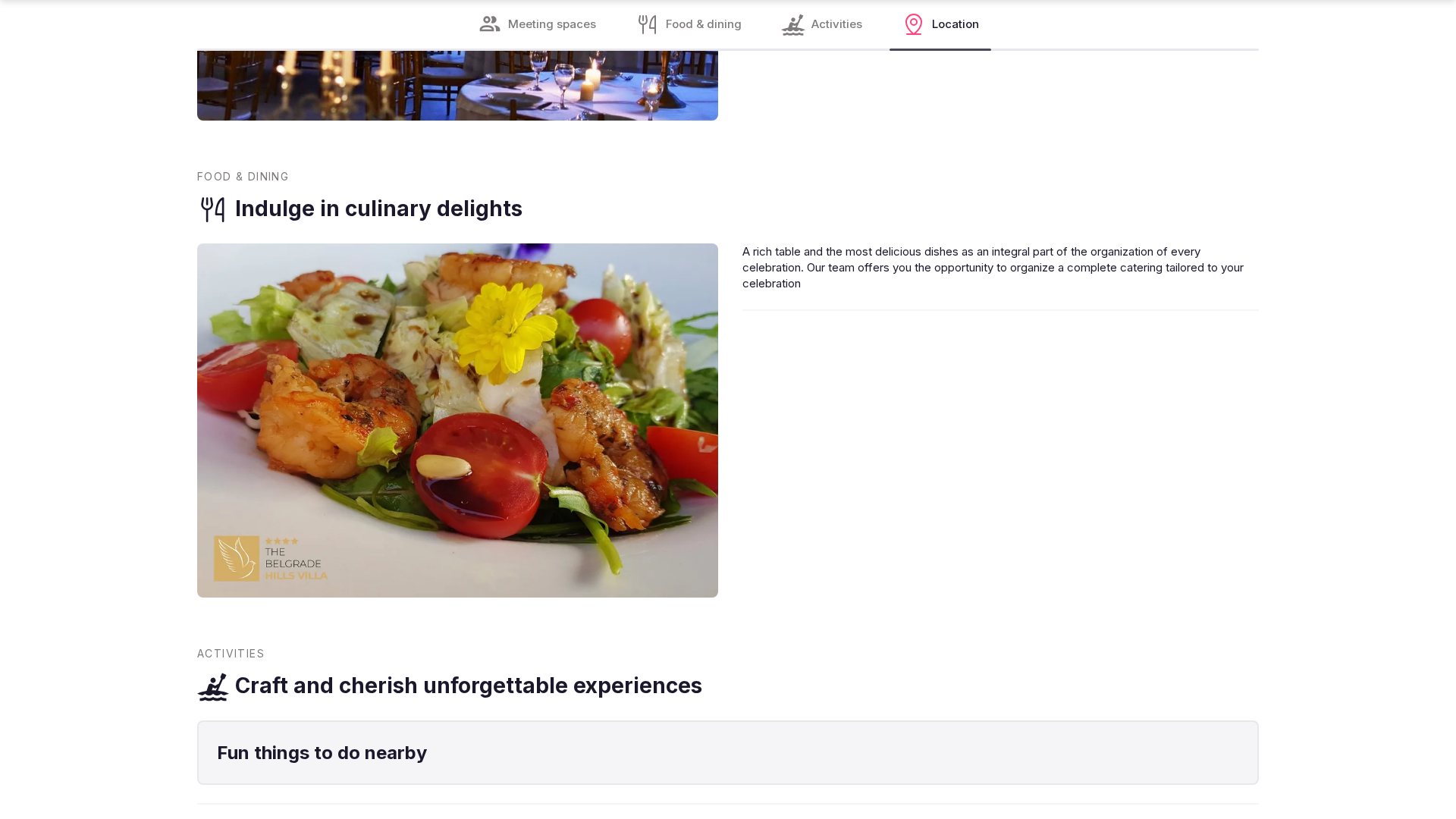
scroll to position [2219, 0]
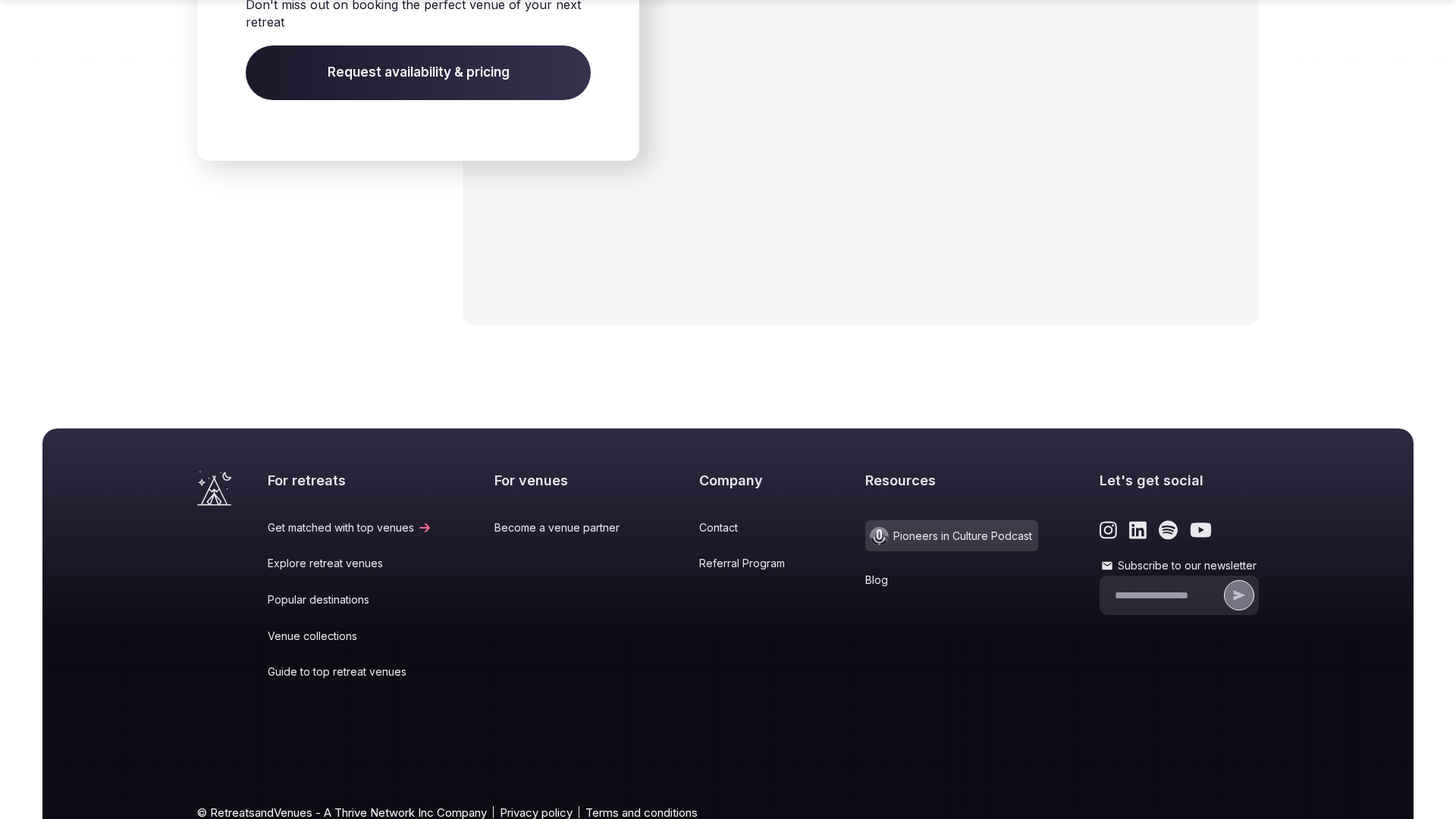
scroll to position [2322, 0]
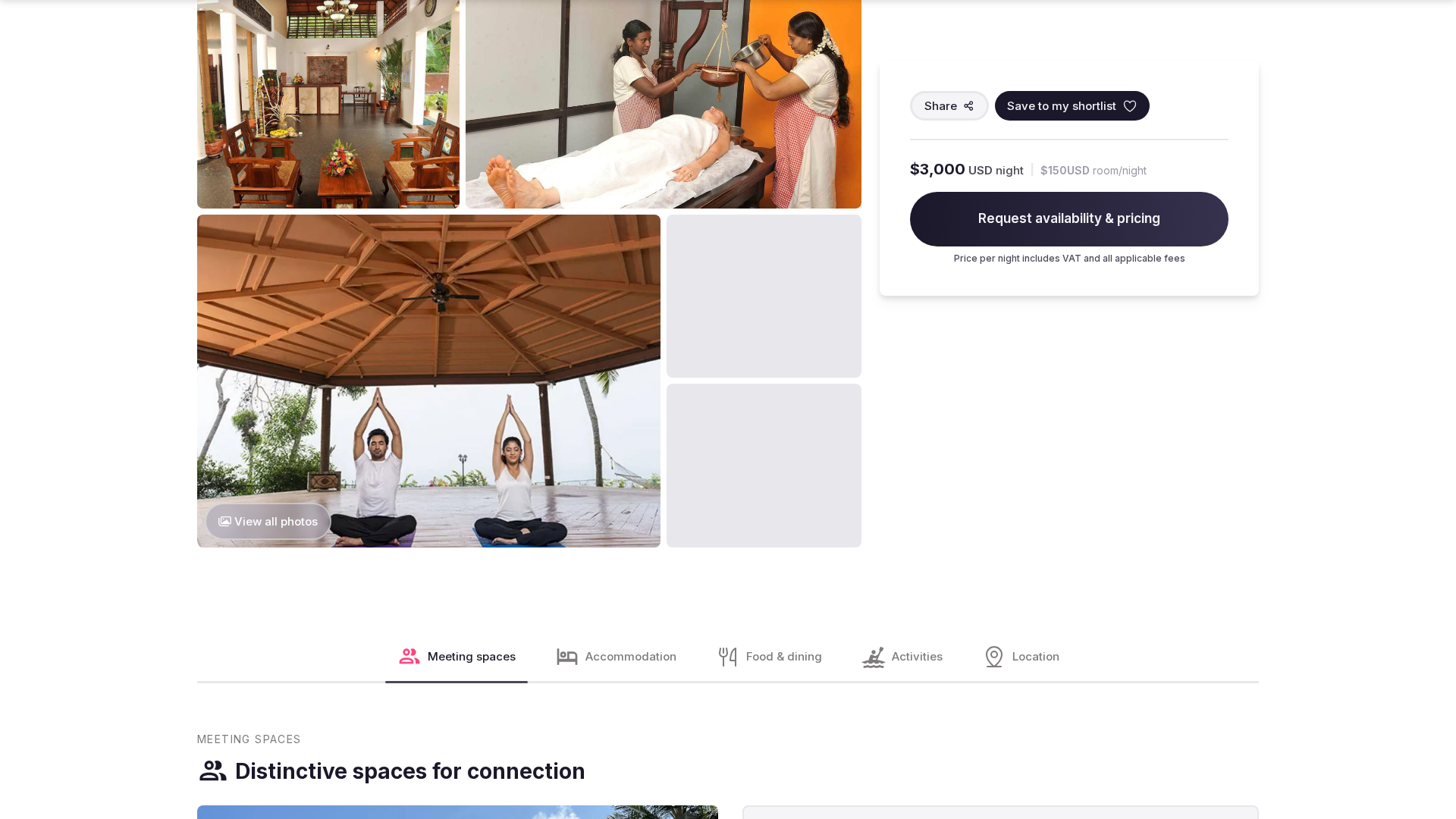
scroll to position [3051, 0]
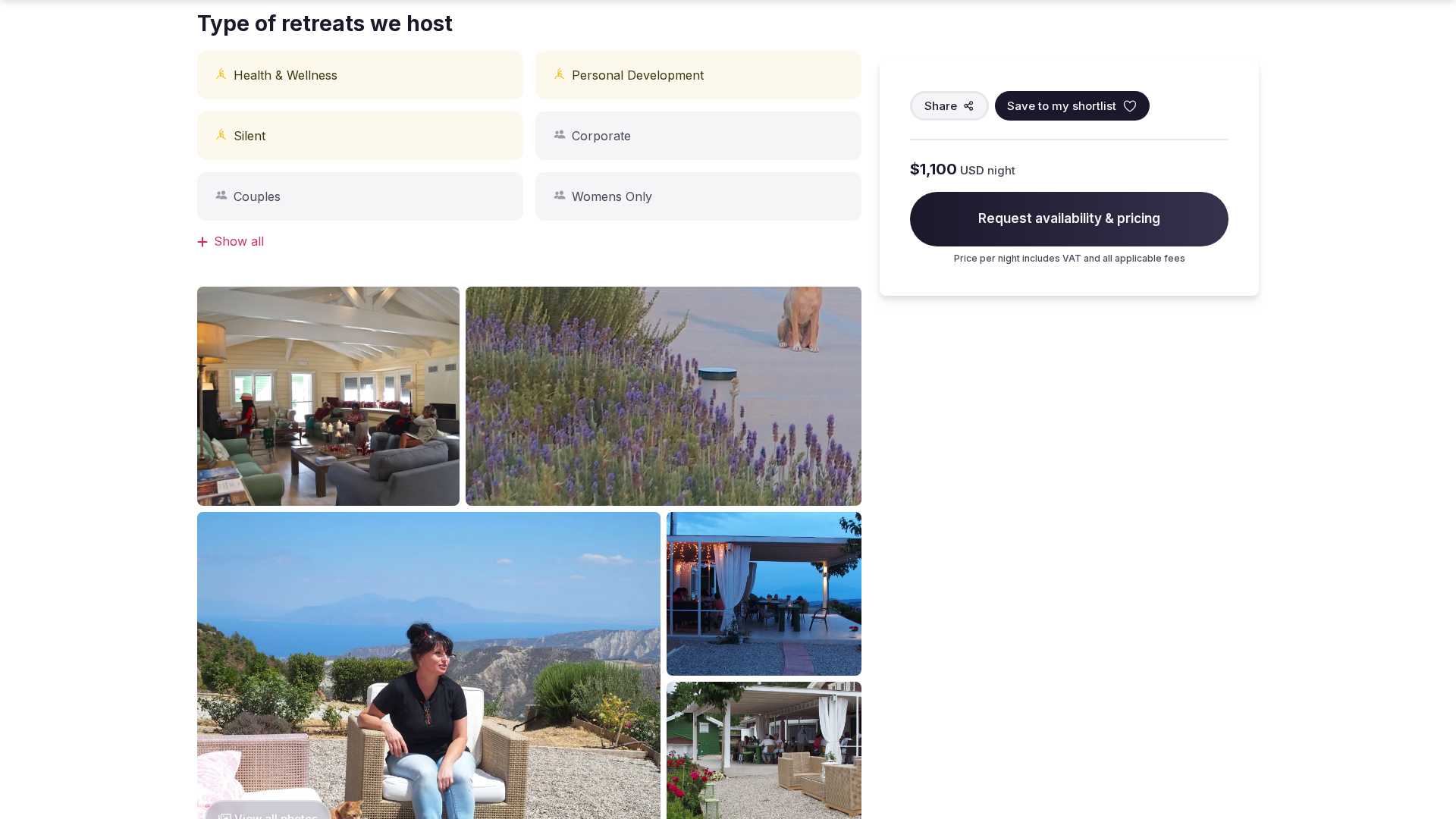
scroll to position [1529, 0]
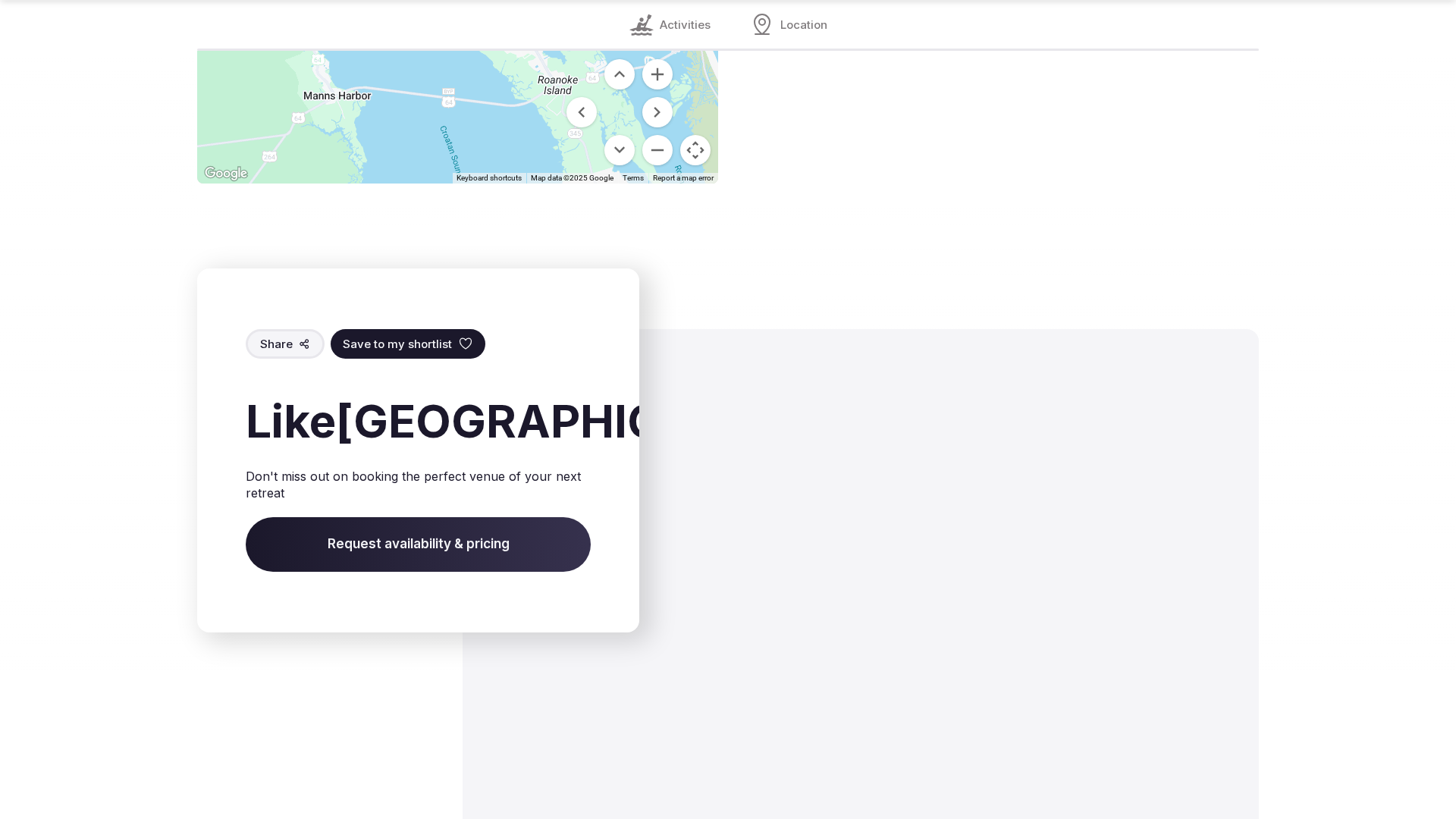
scroll to position [2137, 0]
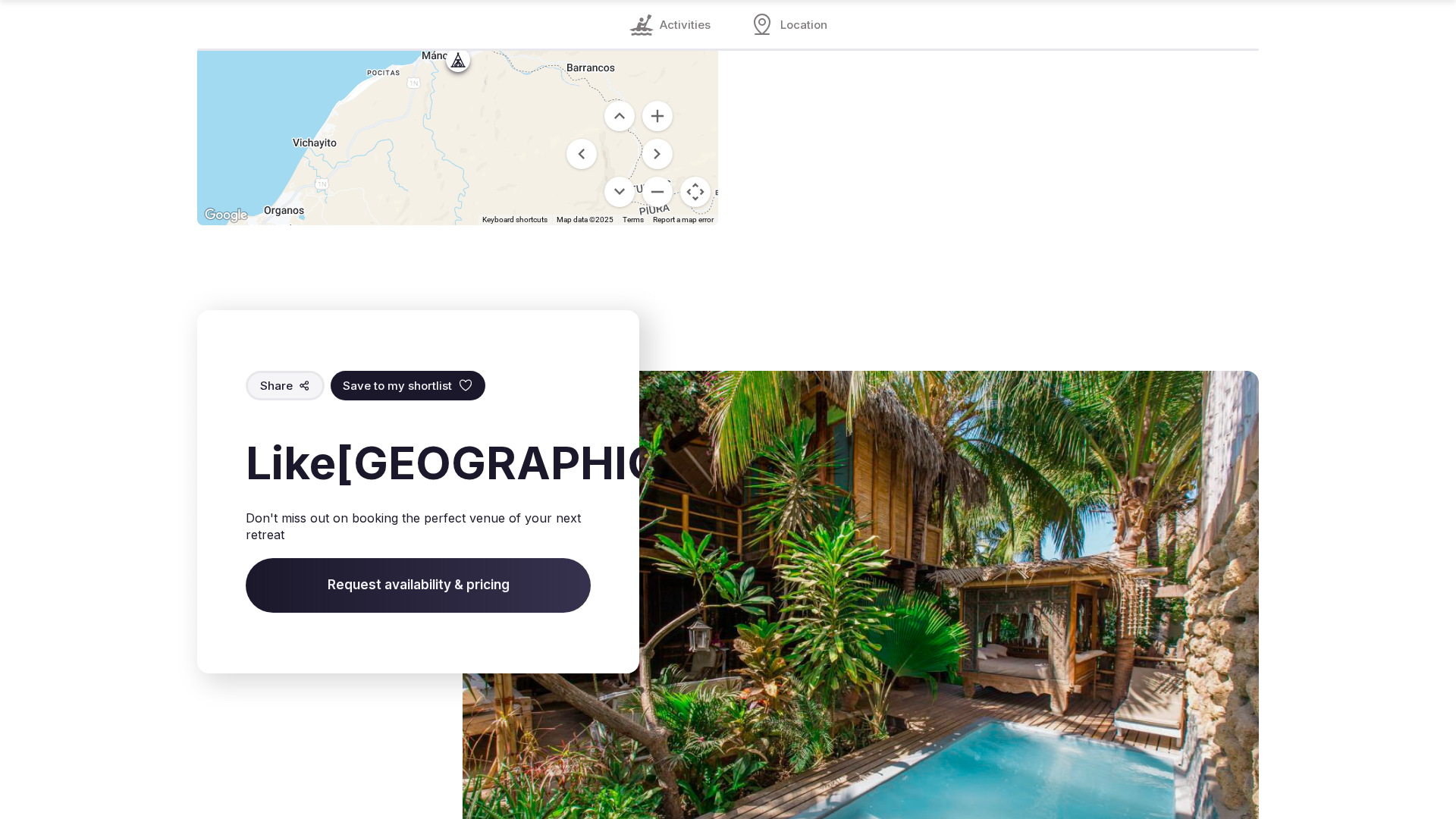
scroll to position [2134, 0]
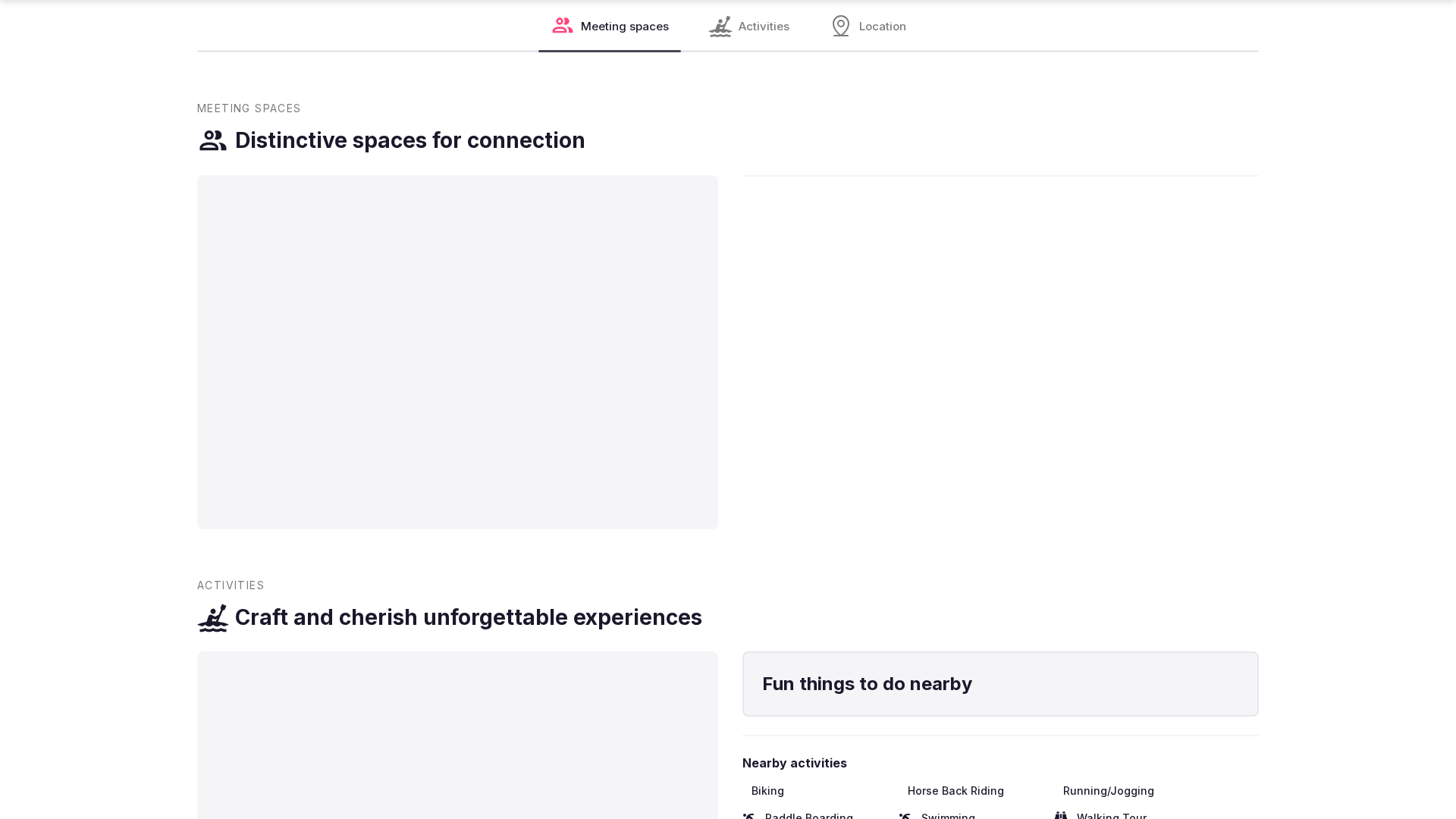
scroll to position [2315, 0]
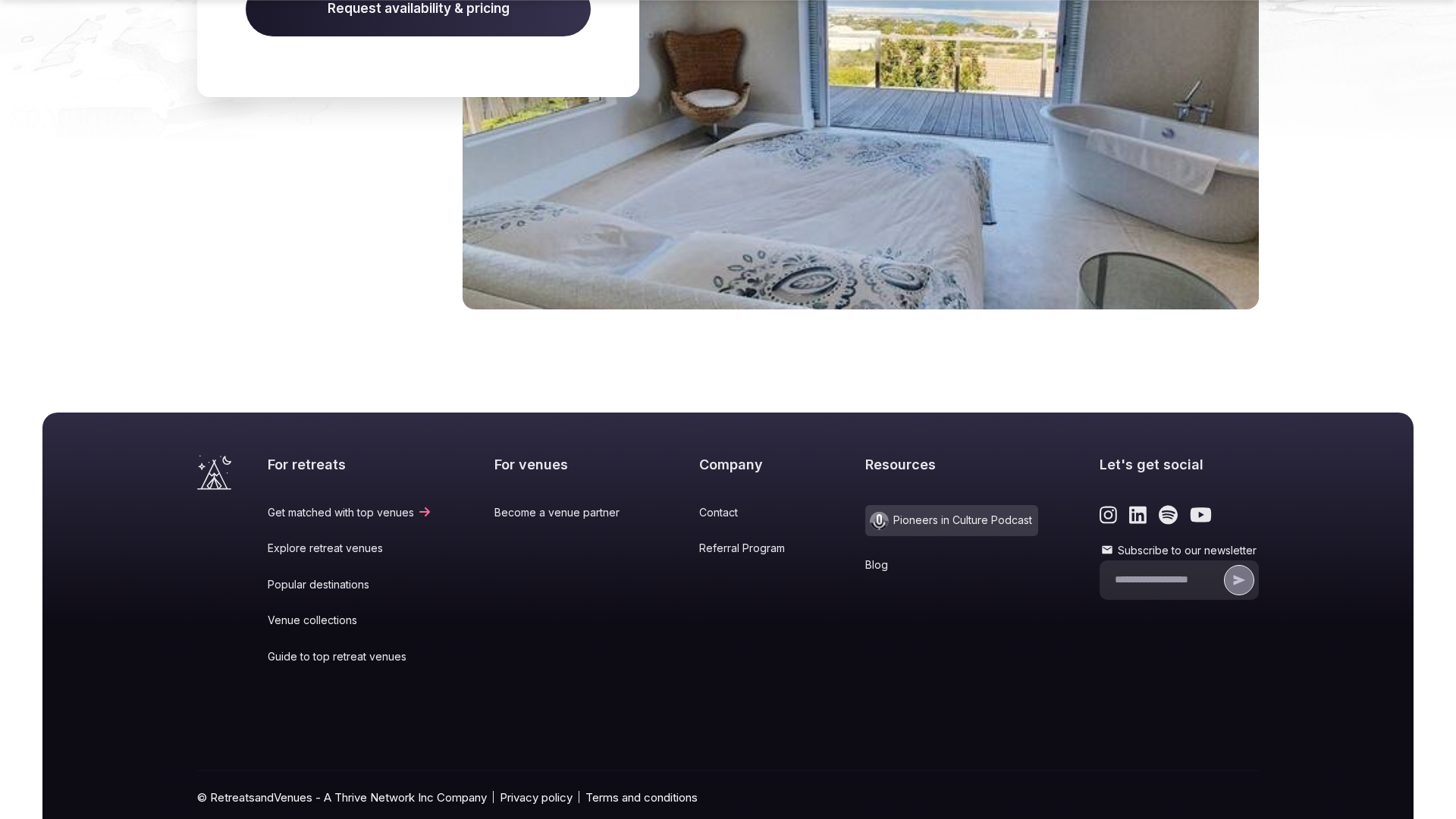
scroll to position [2324, 0]
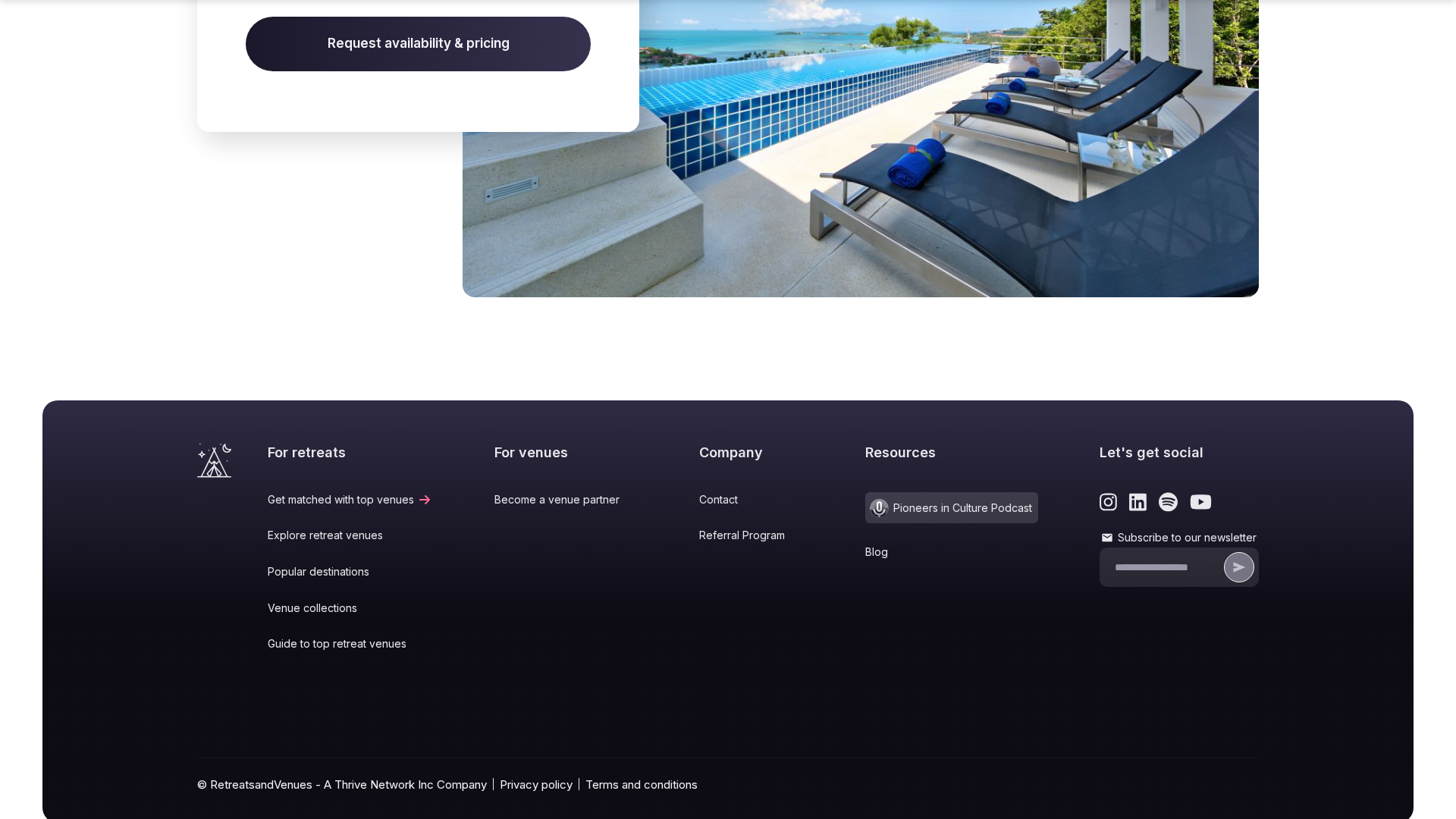
scroll to position [2294, 0]
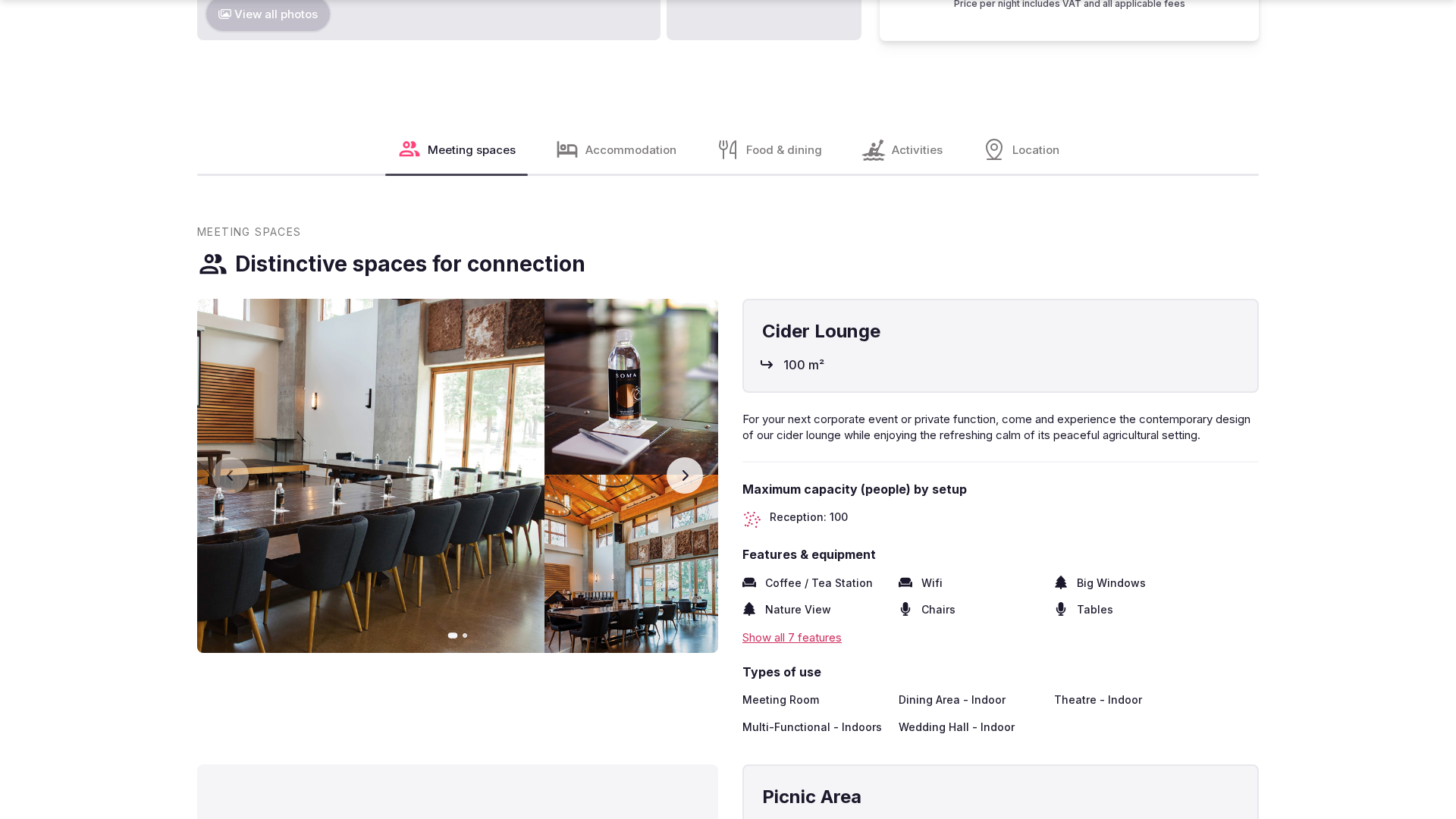
scroll to position [2315, 0]
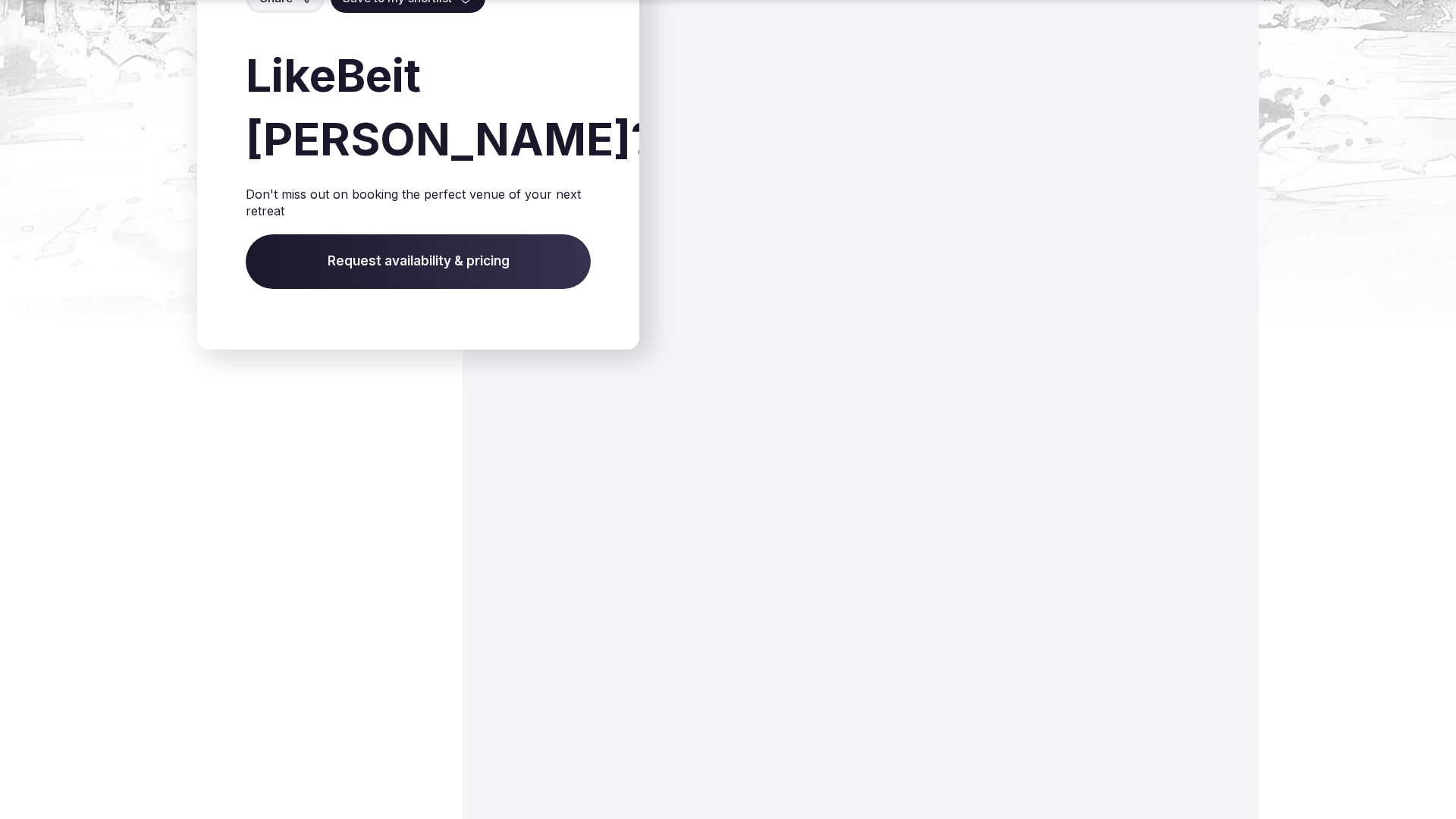
scroll to position [2255, 0]
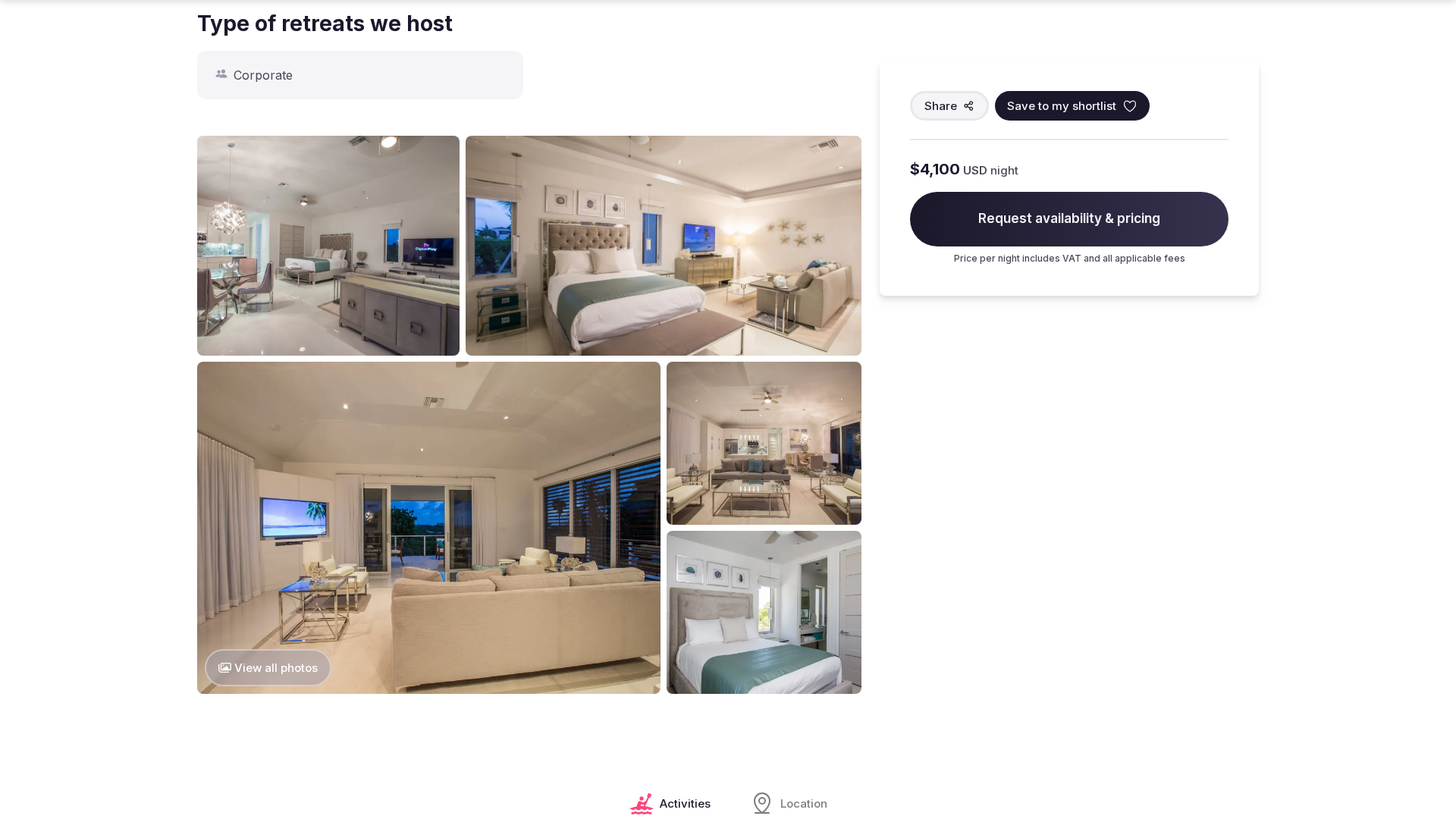
scroll to position [2265, 0]
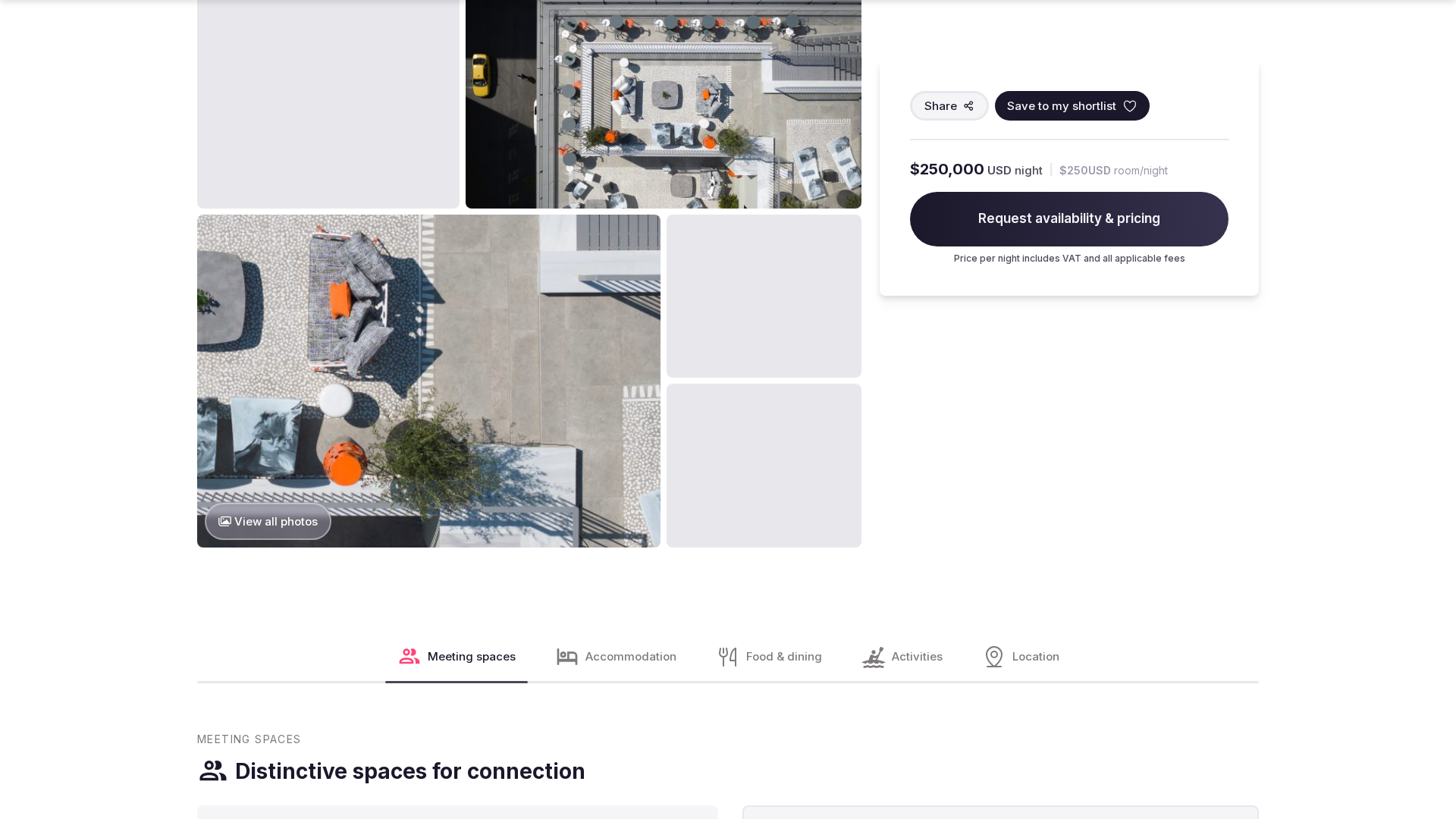
scroll to position [2315, 0]
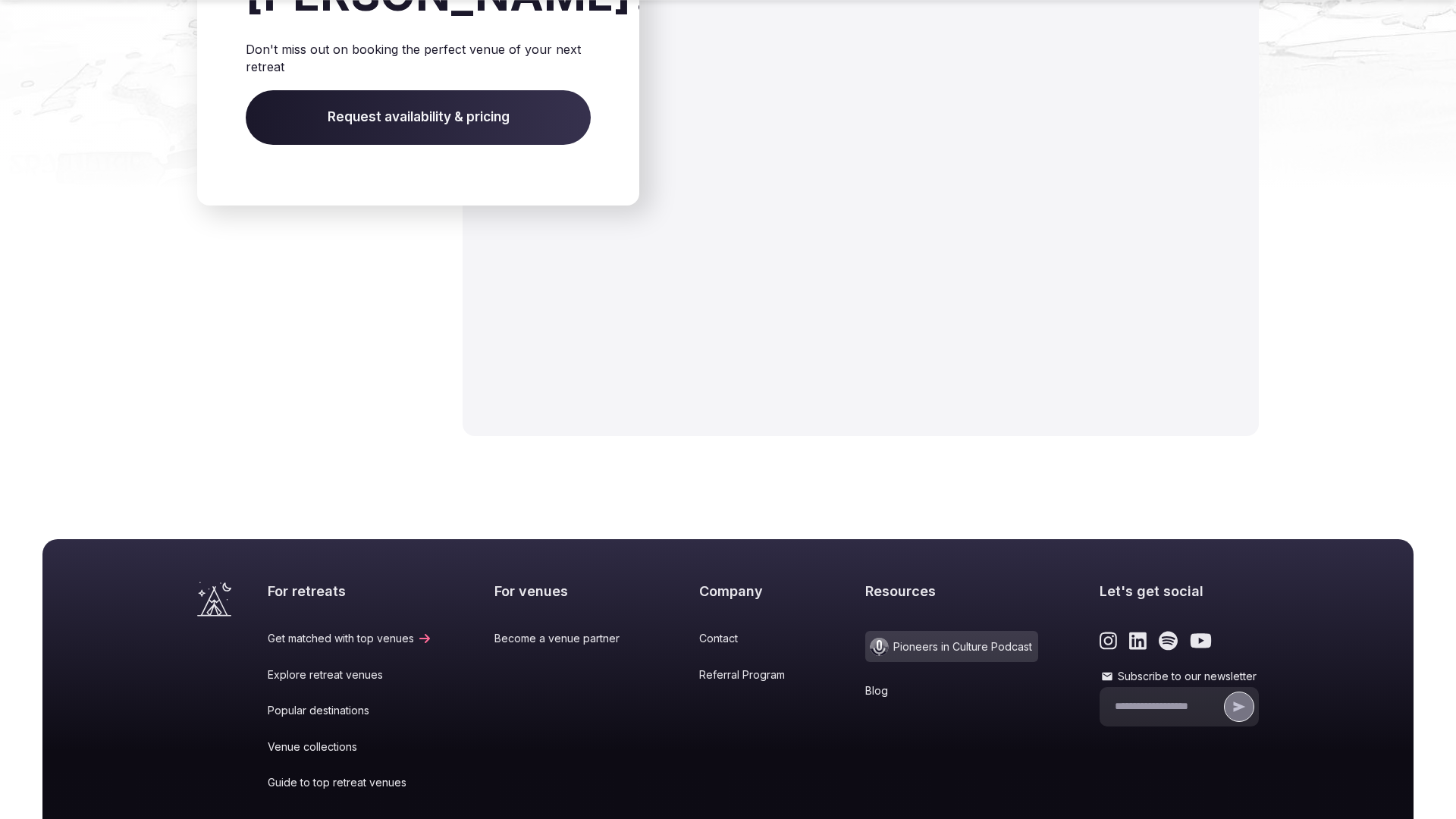
scroll to position [2404, 0]
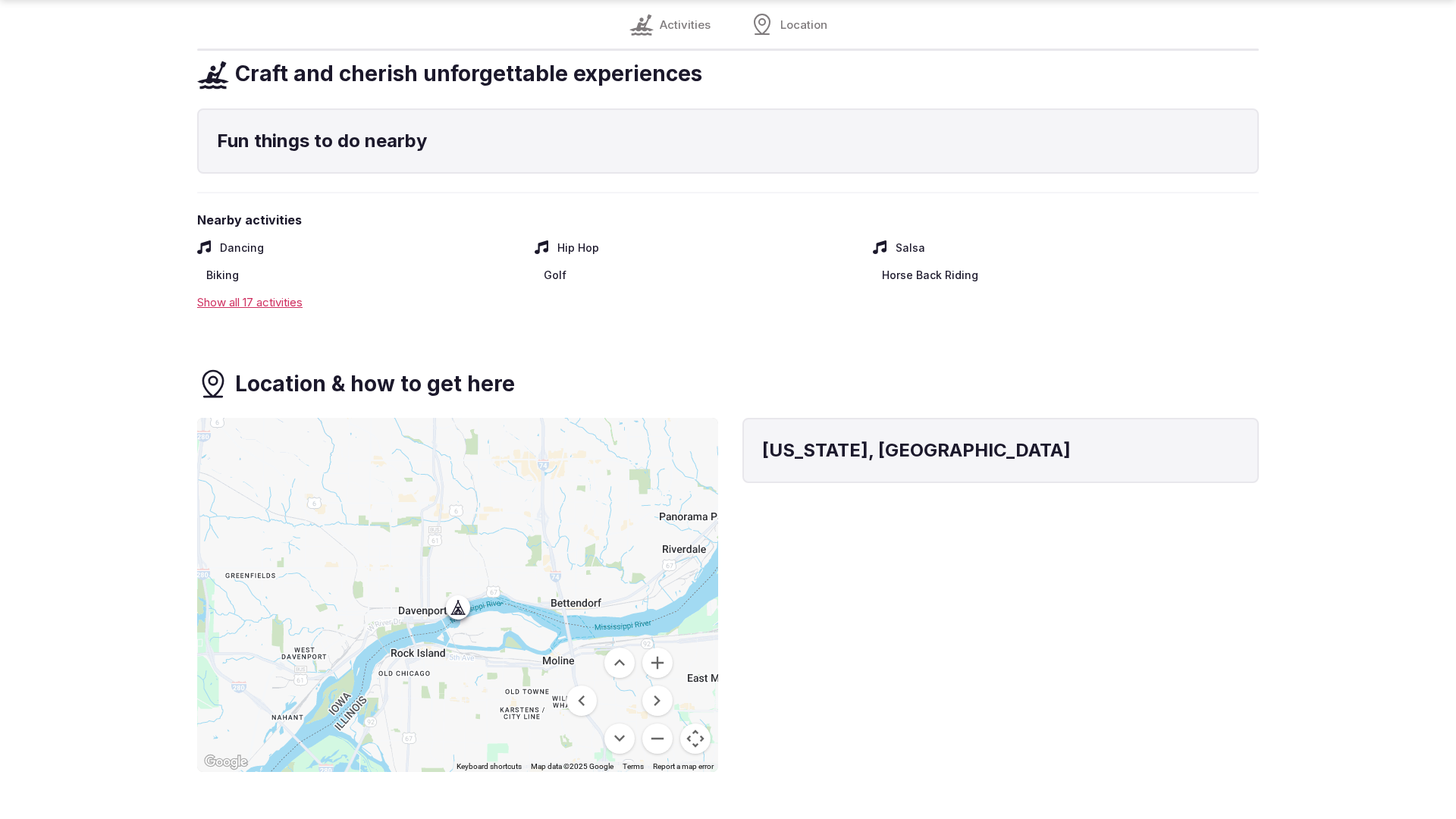
scroll to position [1209, 0]
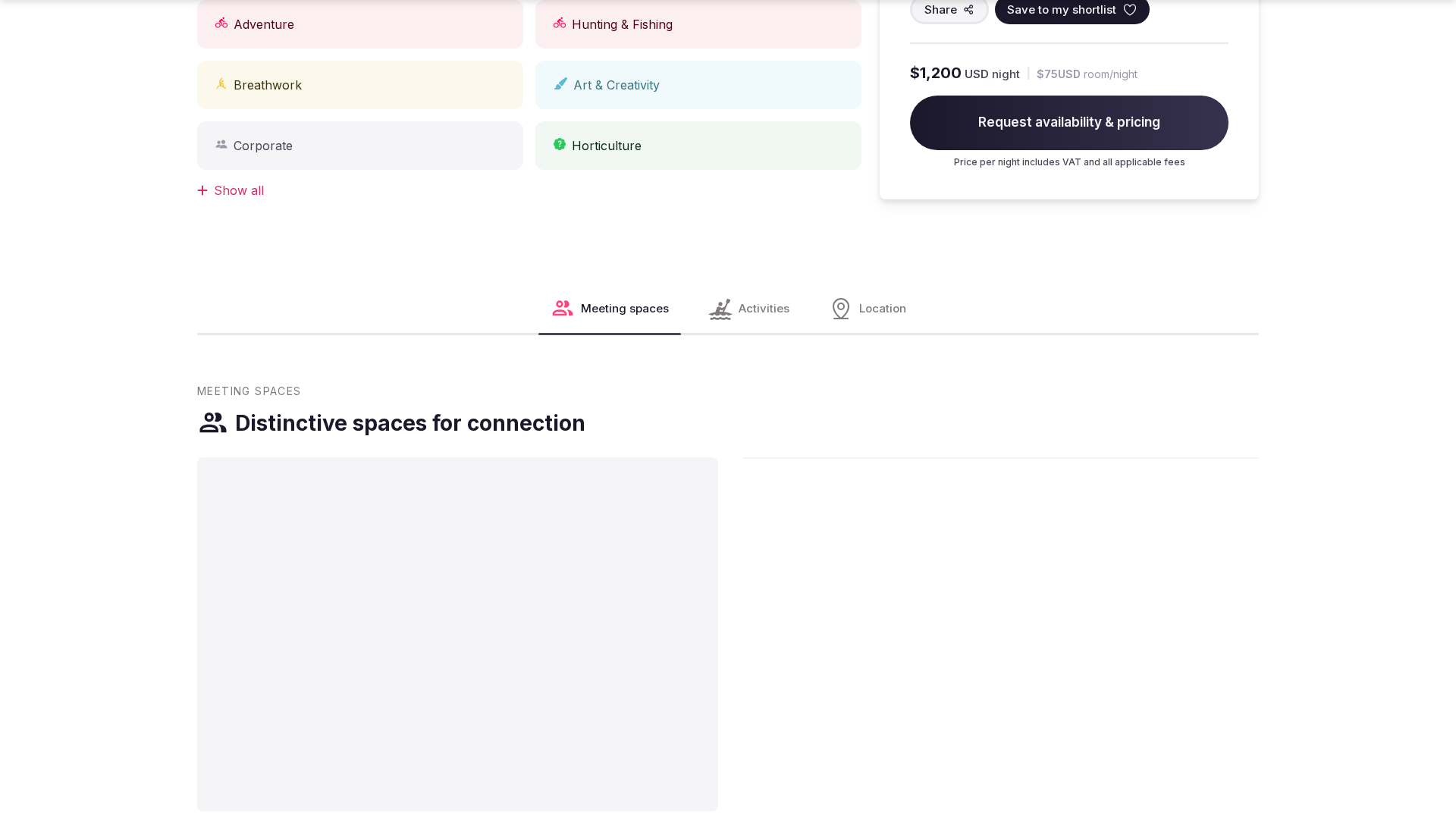
scroll to position [2265, 0]
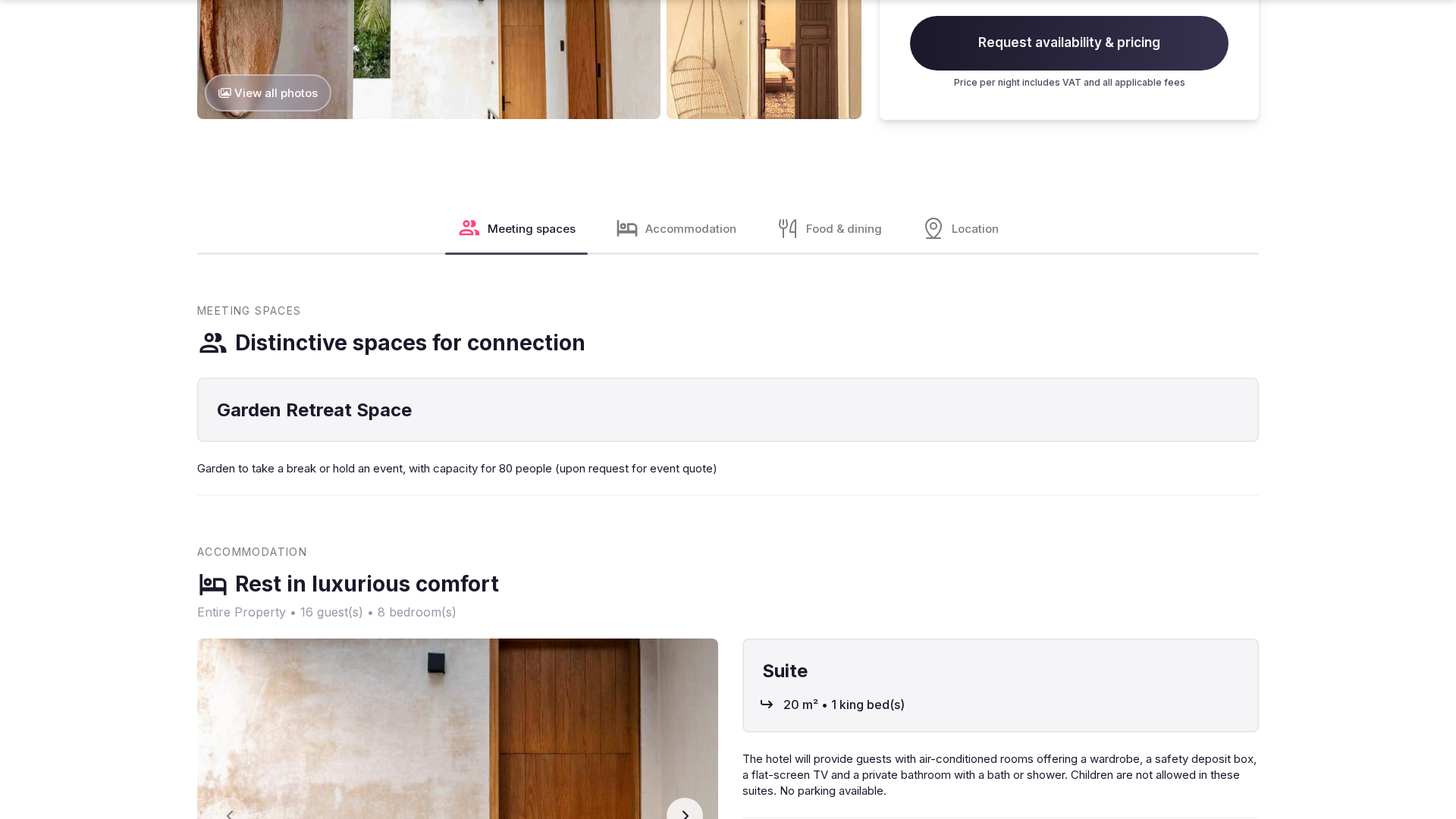
scroll to position [2270, 0]
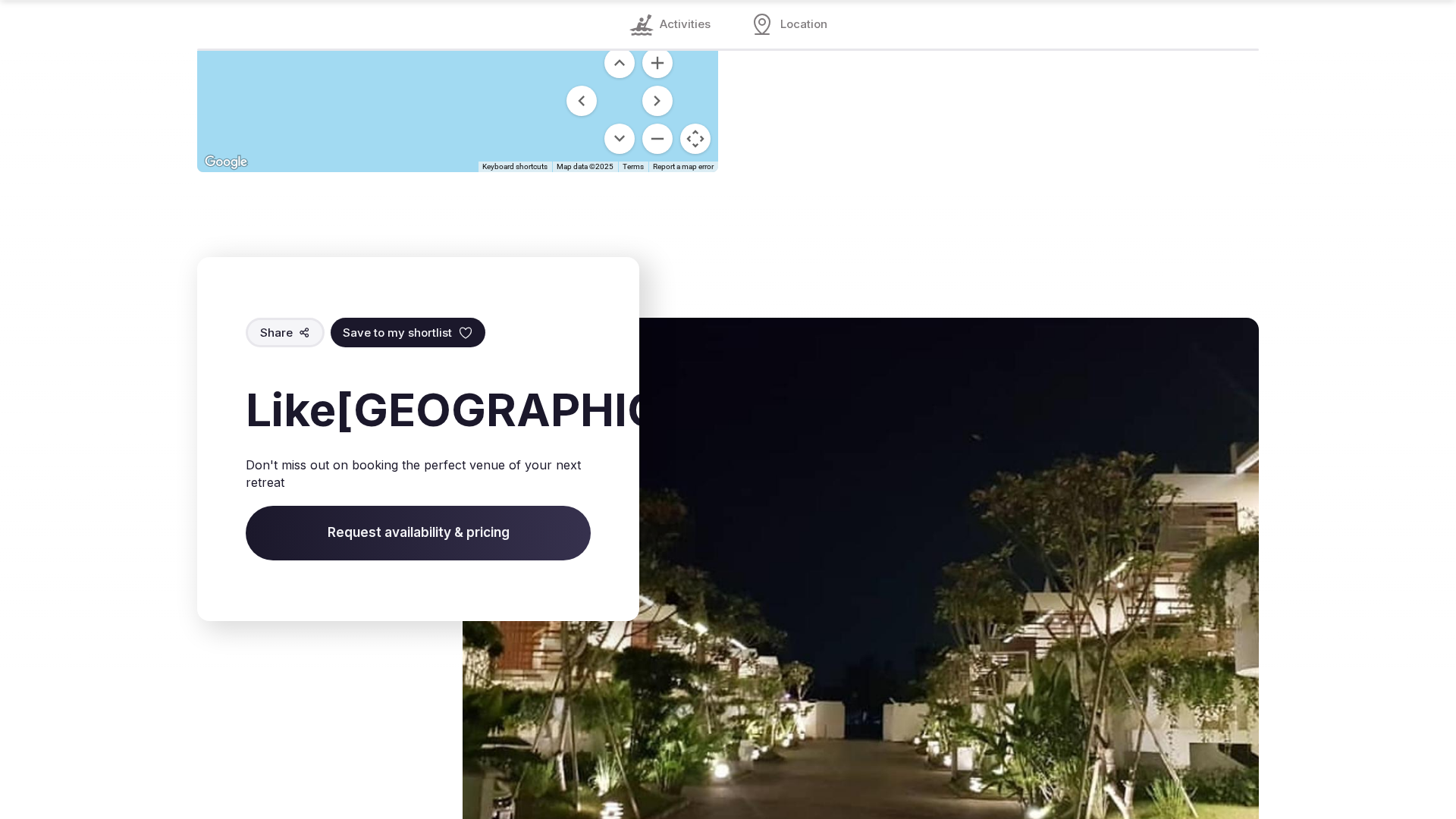
scroll to position [2111, 0]
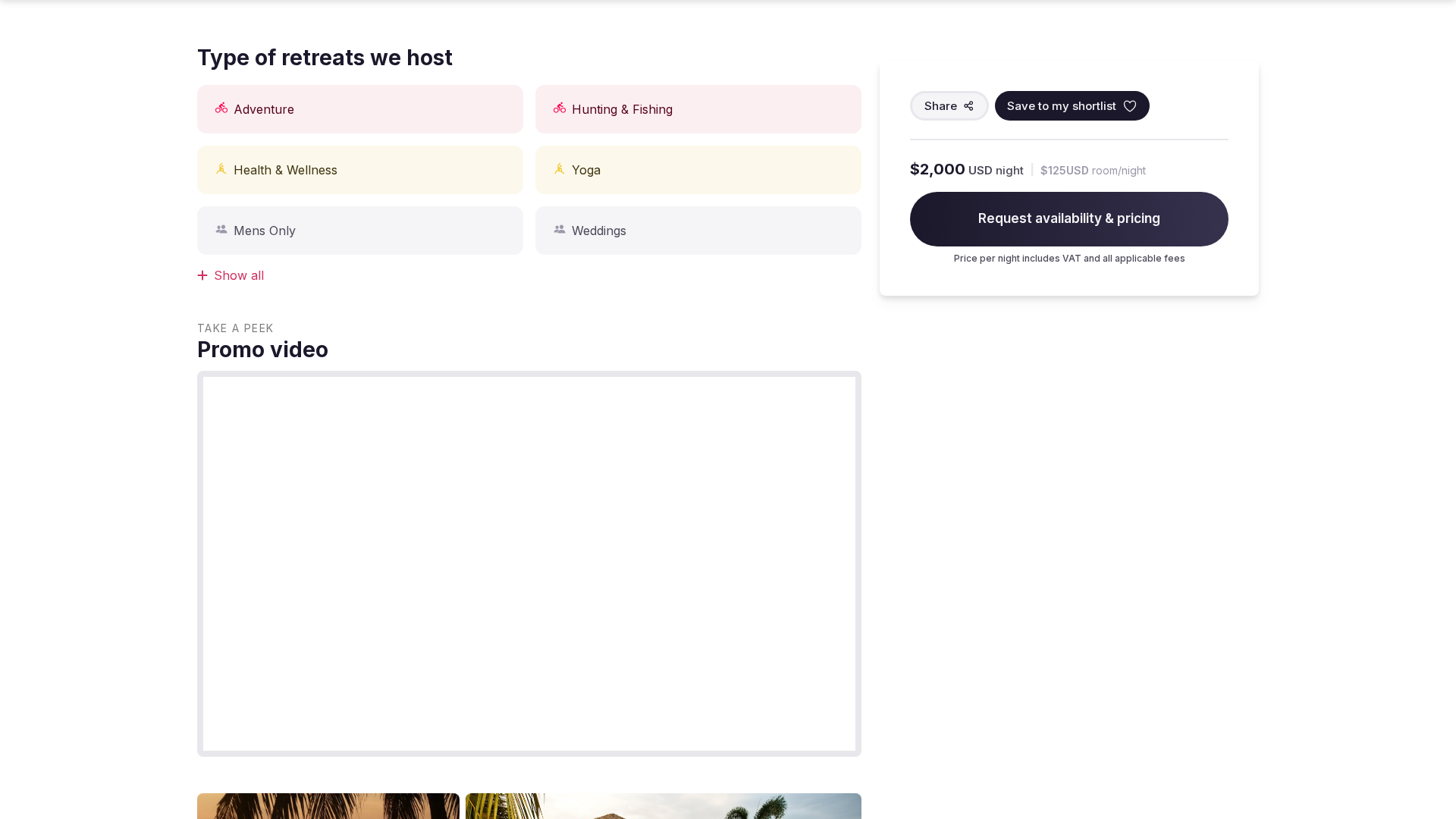
scroll to position [2314, 0]
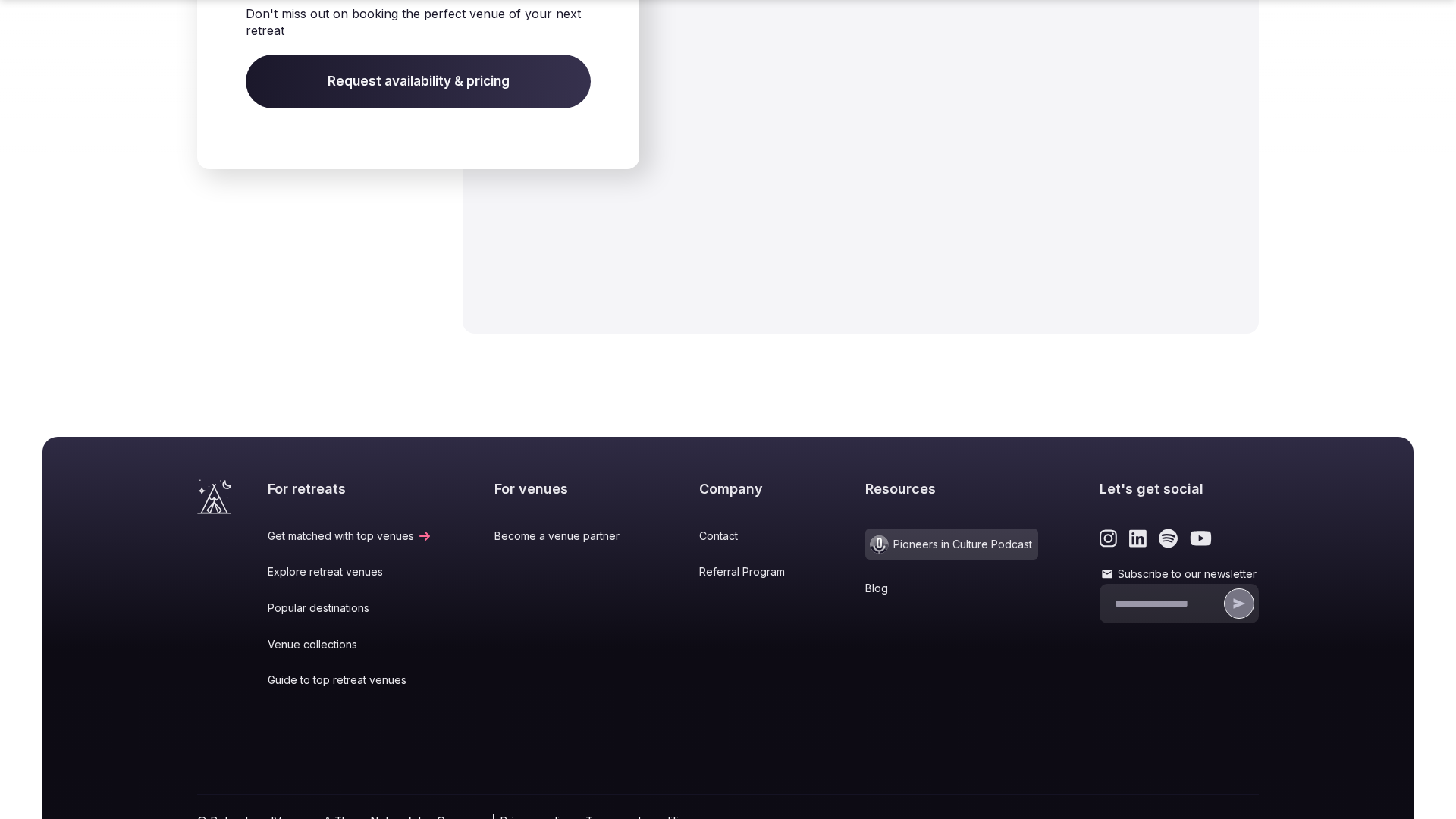
scroll to position [2347, 0]
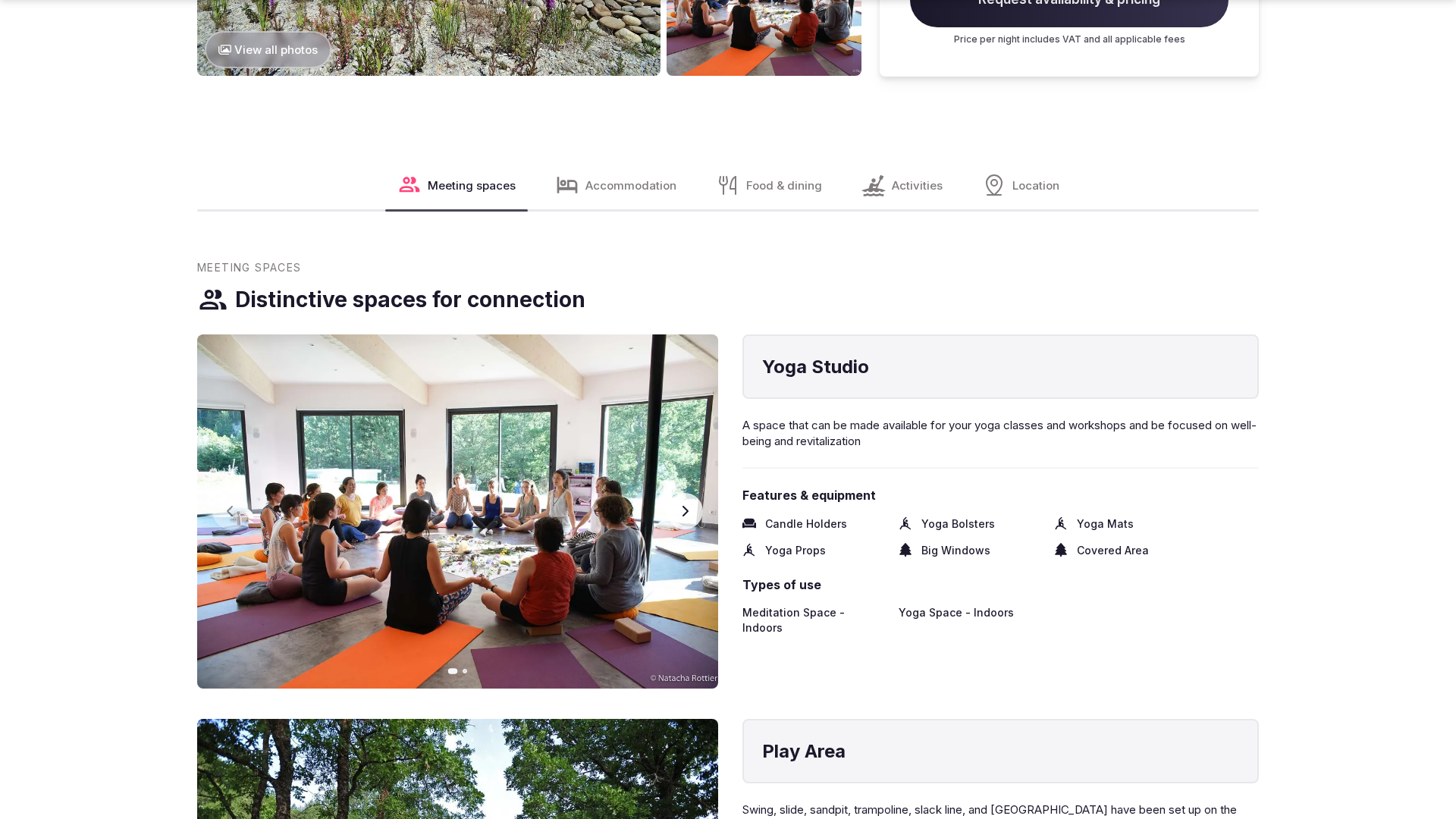
scroll to position [2314, 0]
